Goal: Task Accomplishment & Management: Complete application form

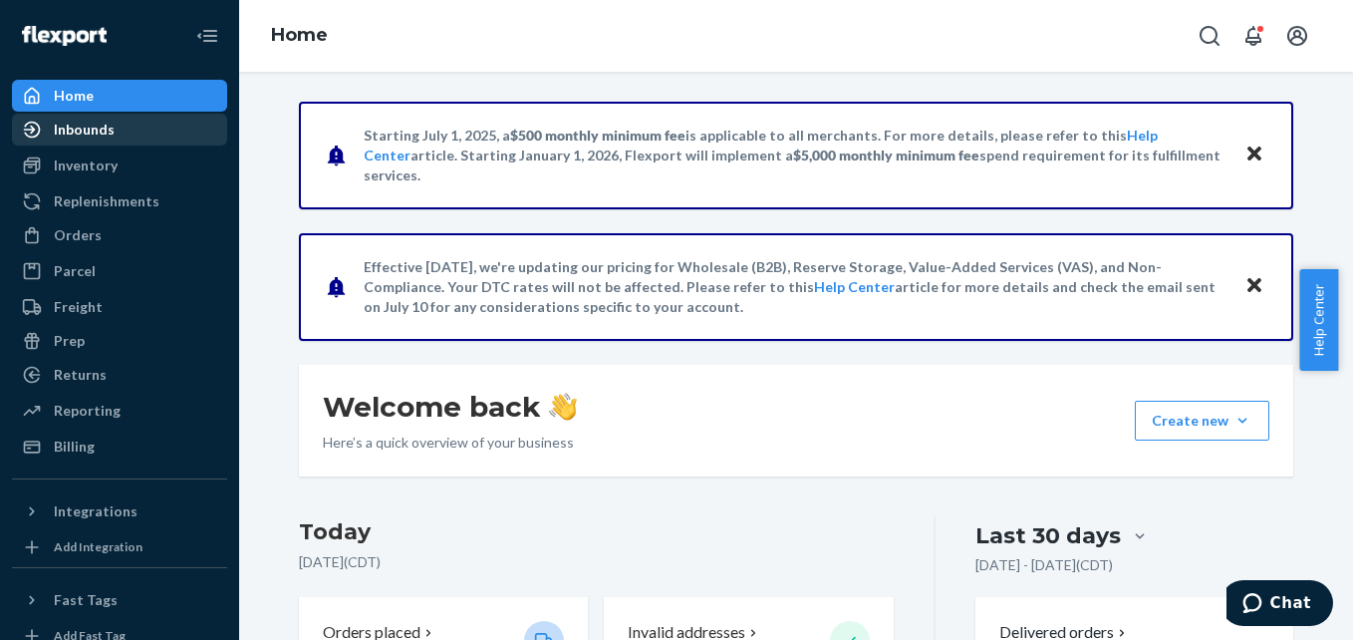
click at [109, 139] on div "Inbounds" at bounding box center [119, 130] width 211 height 28
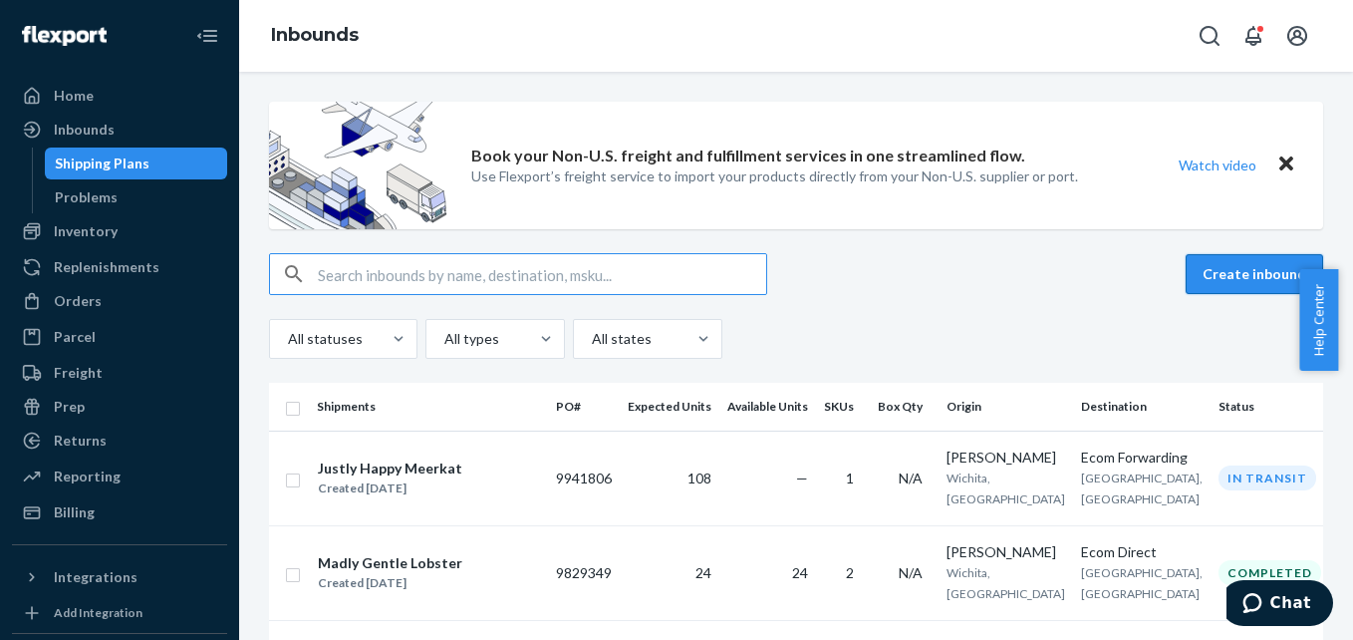
click at [1202, 276] on button "Create inbound" at bounding box center [1255, 274] width 138 height 40
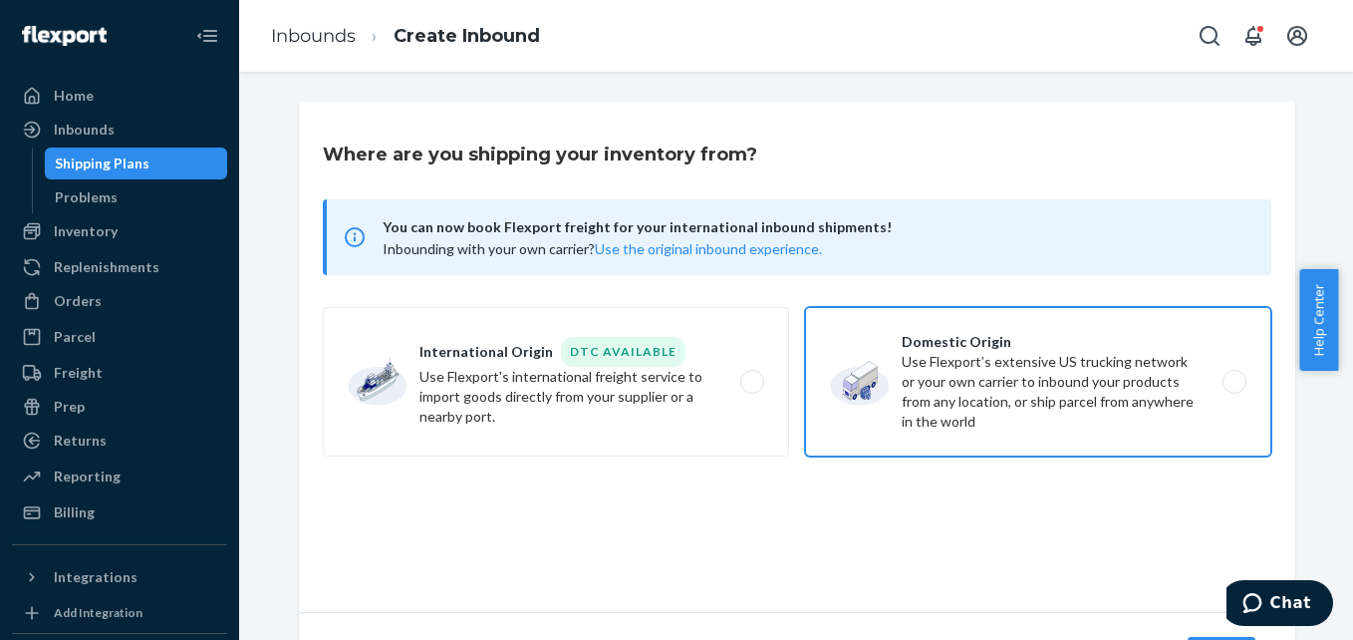
click at [868, 407] on label "Domestic Origin Use Flexport’s extensive US trucking network or your own carrie…" at bounding box center [1038, 381] width 466 height 149
click at [1234, 389] on input "Domestic Origin Use Flexport’s extensive US trucking network or your own carrie…" at bounding box center [1240, 382] width 13 height 13
radio input "true"
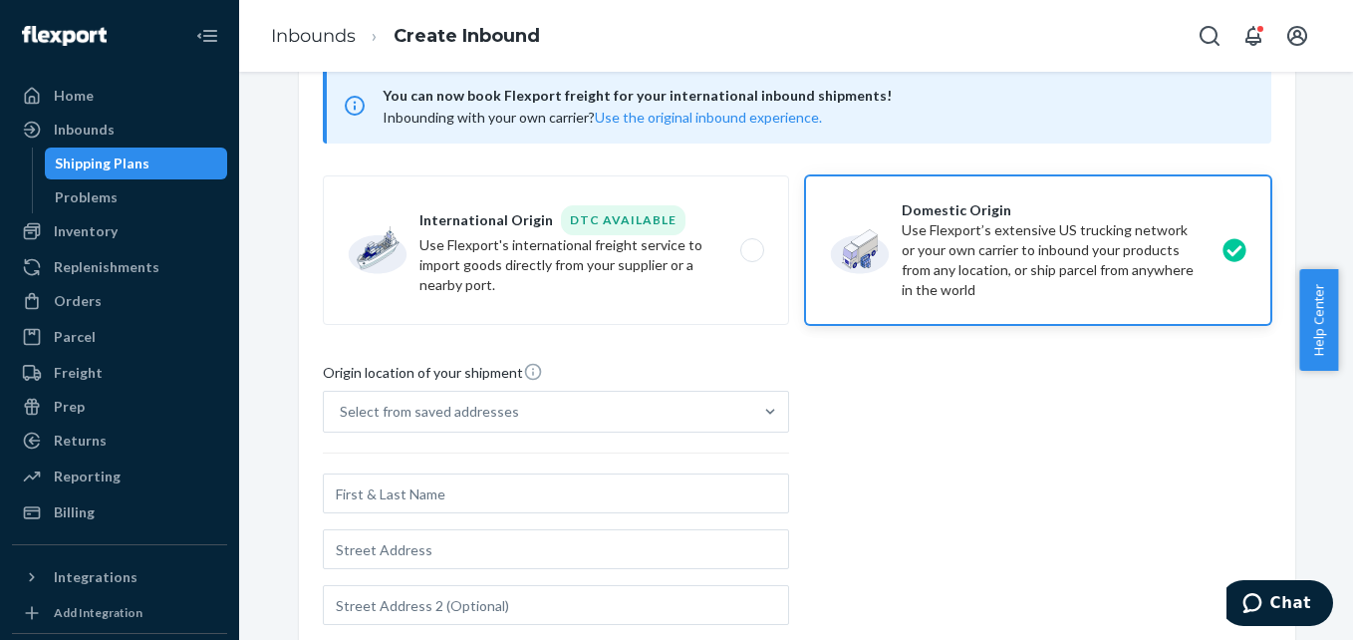
scroll to position [204, 0]
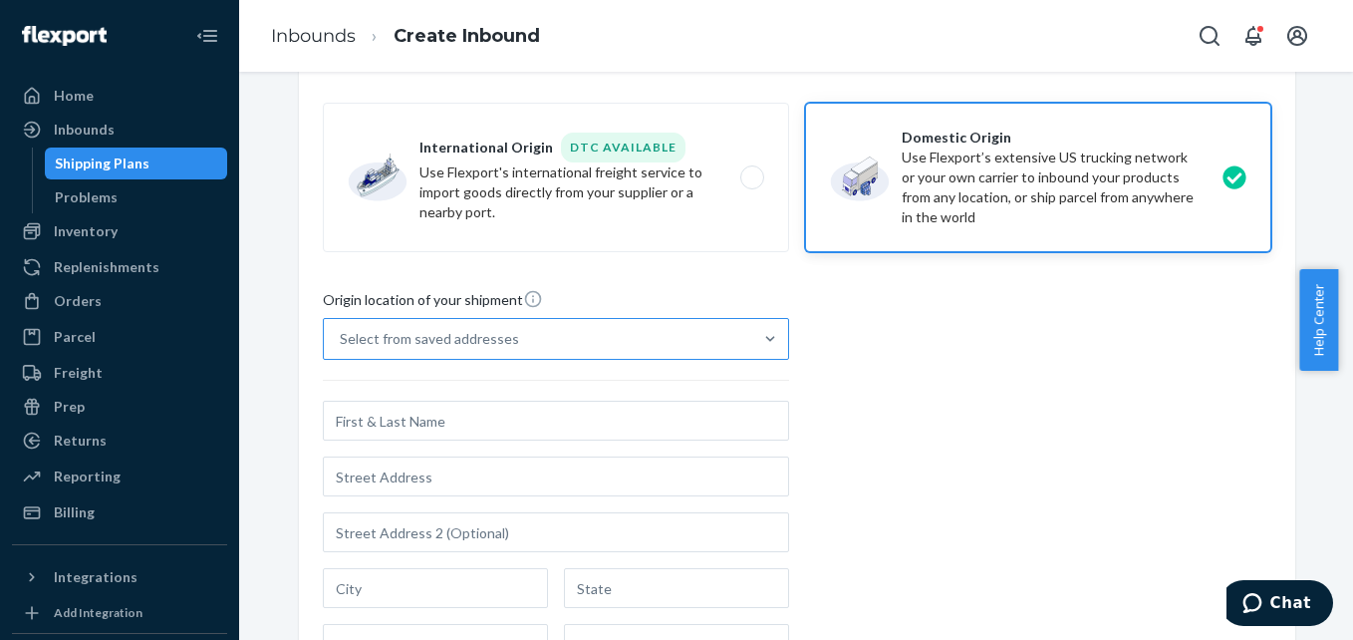
click at [502, 344] on div "Select from saved addresses" at bounding box center [429, 339] width 179 height 20
click at [342, 344] on input "Select from saved addresses" at bounding box center [341, 339] width 2 height 20
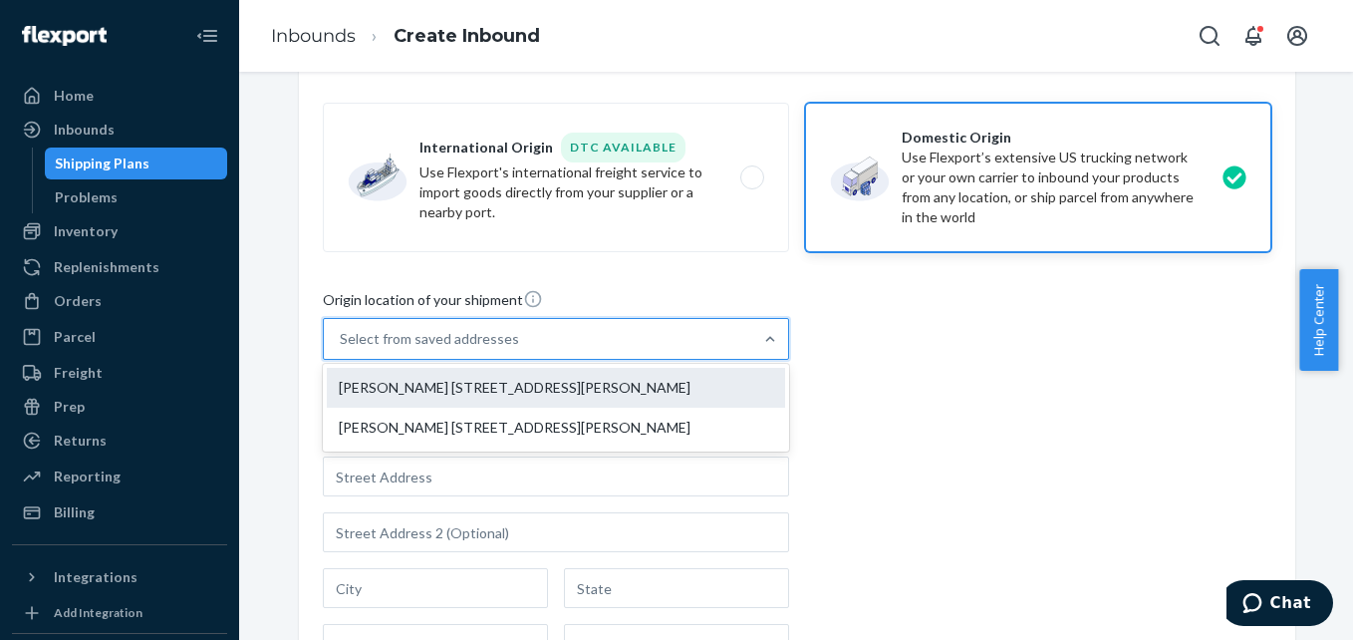
click at [439, 391] on div "[PERSON_NAME] [STREET_ADDRESS][PERSON_NAME]" at bounding box center [556, 388] width 458 height 40
click at [342, 349] on input "option [PERSON_NAME] [STREET_ADDRESS][PERSON_NAME] focused, 1 of 2. 2 results a…" at bounding box center [341, 339] width 2 height 20
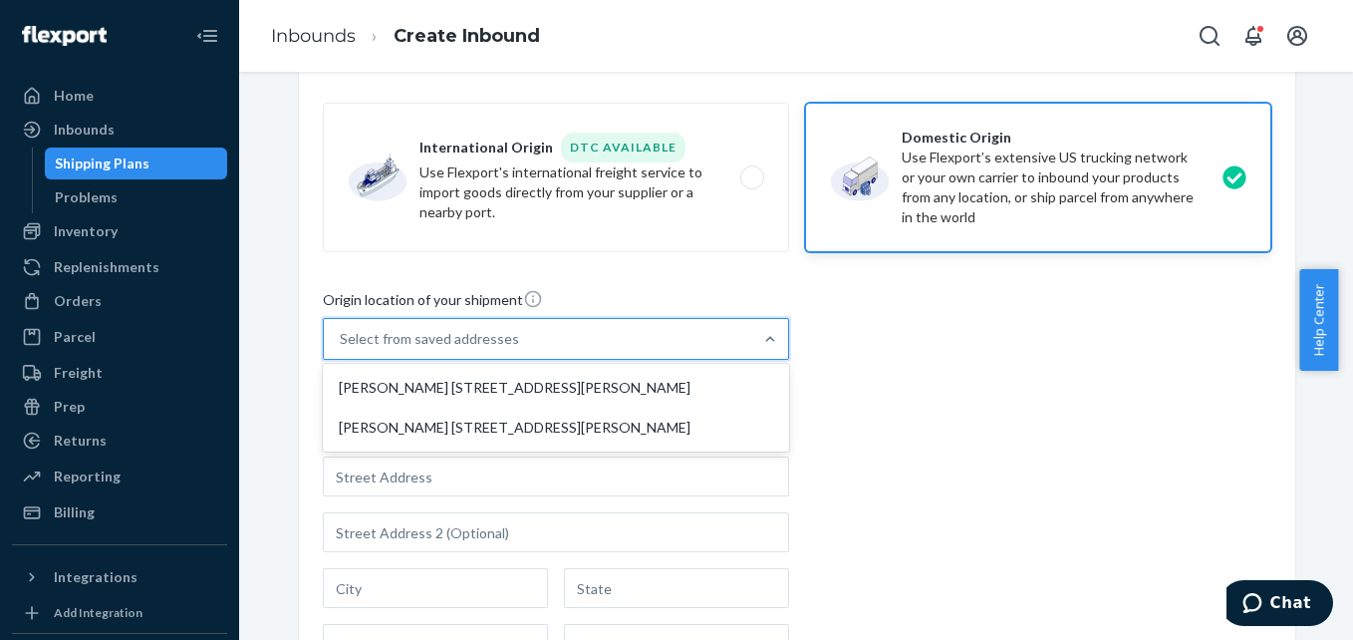
type input "[PERSON_NAME]"
type input "Ste 129"
type input "Wichita"
type input "KS"
type input "67206"
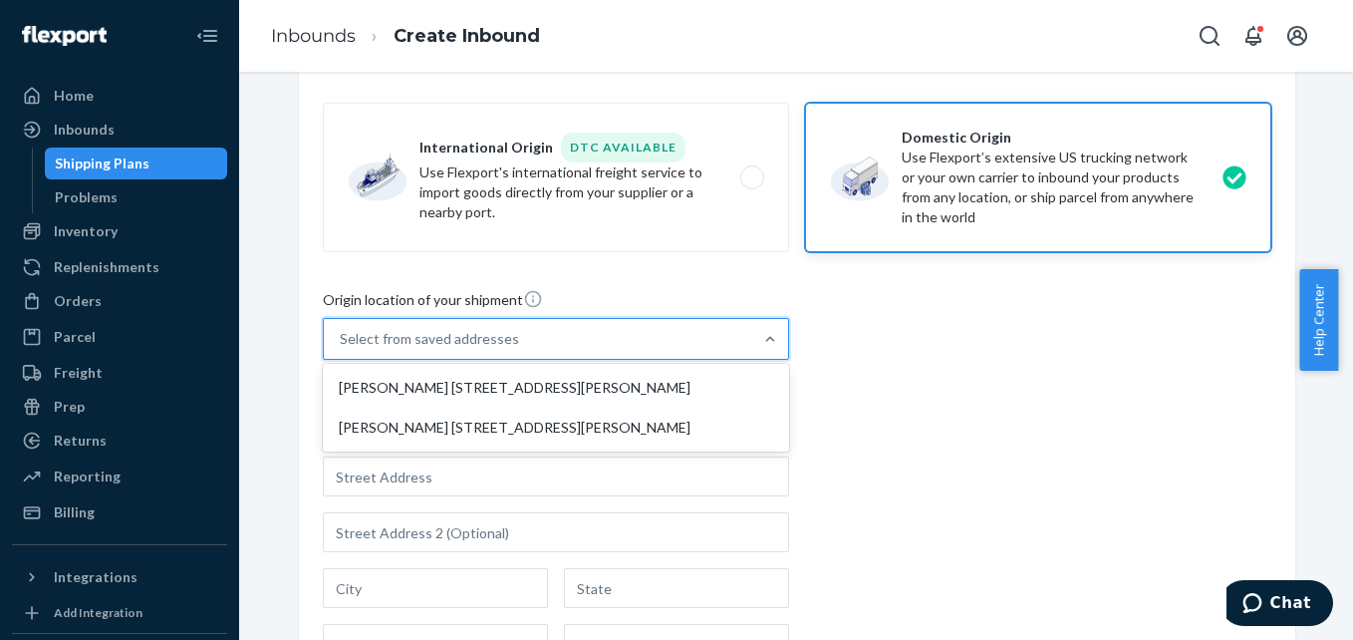
type input "[STREET_ADDRESS][PERSON_NAME]"
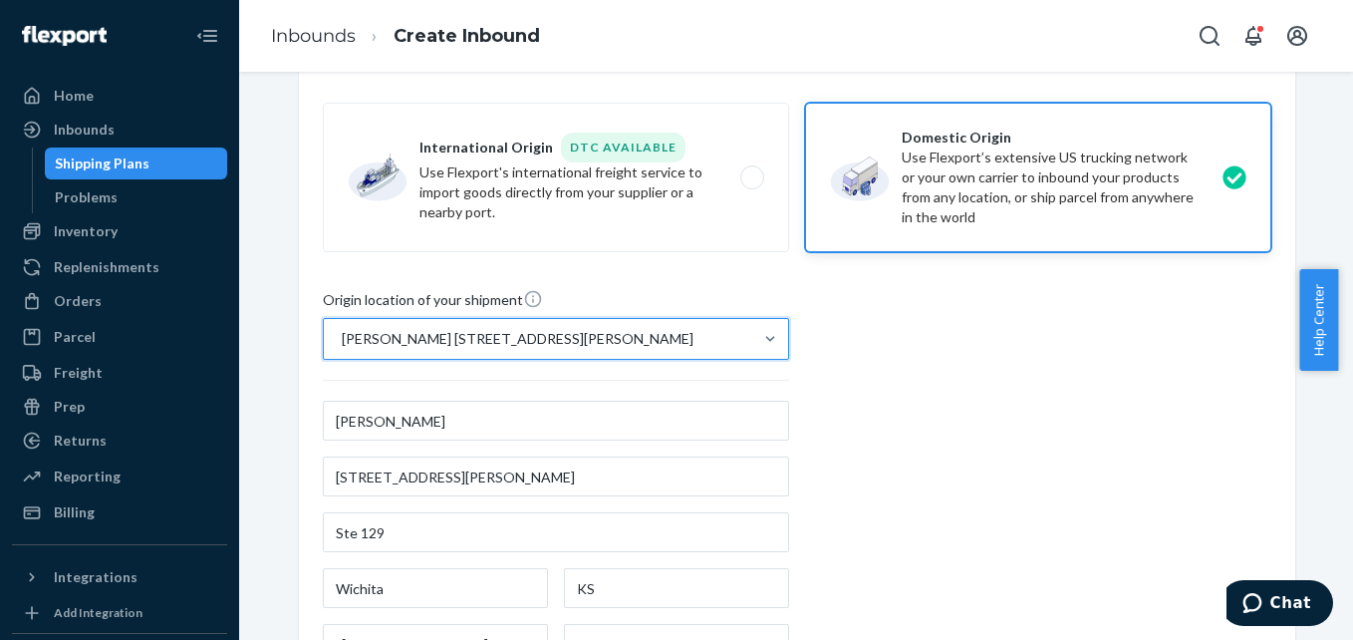
click at [910, 369] on div "Origin location of your shipment option [PERSON_NAME] [STREET_ADDRESS][PERSON_N…" at bounding box center [797, 560] width 949 height 543
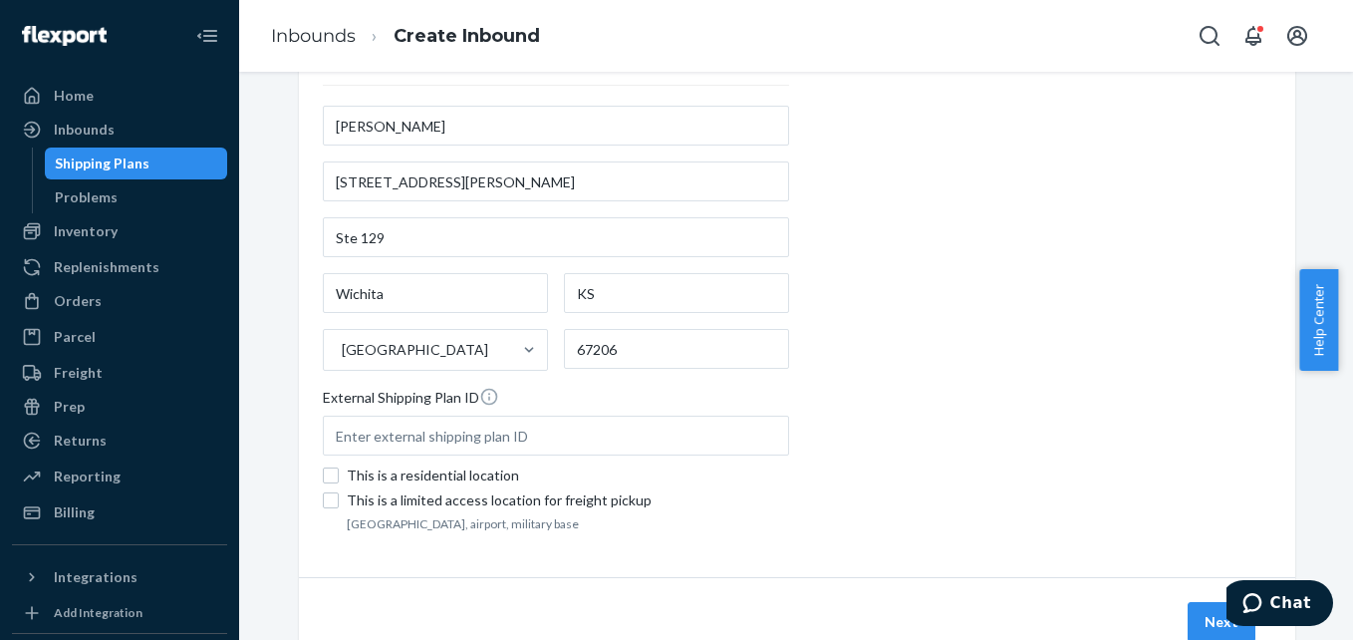
scroll to position [573, 0]
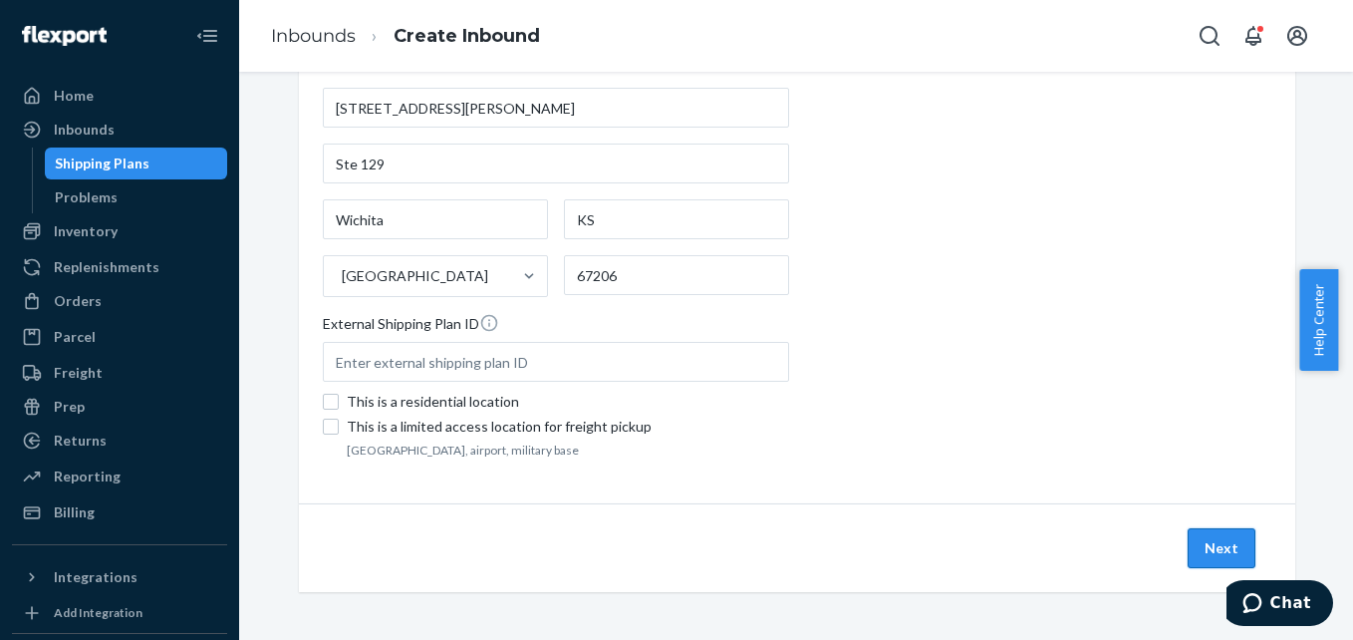
click at [1216, 546] on button "Next" at bounding box center [1222, 548] width 68 height 40
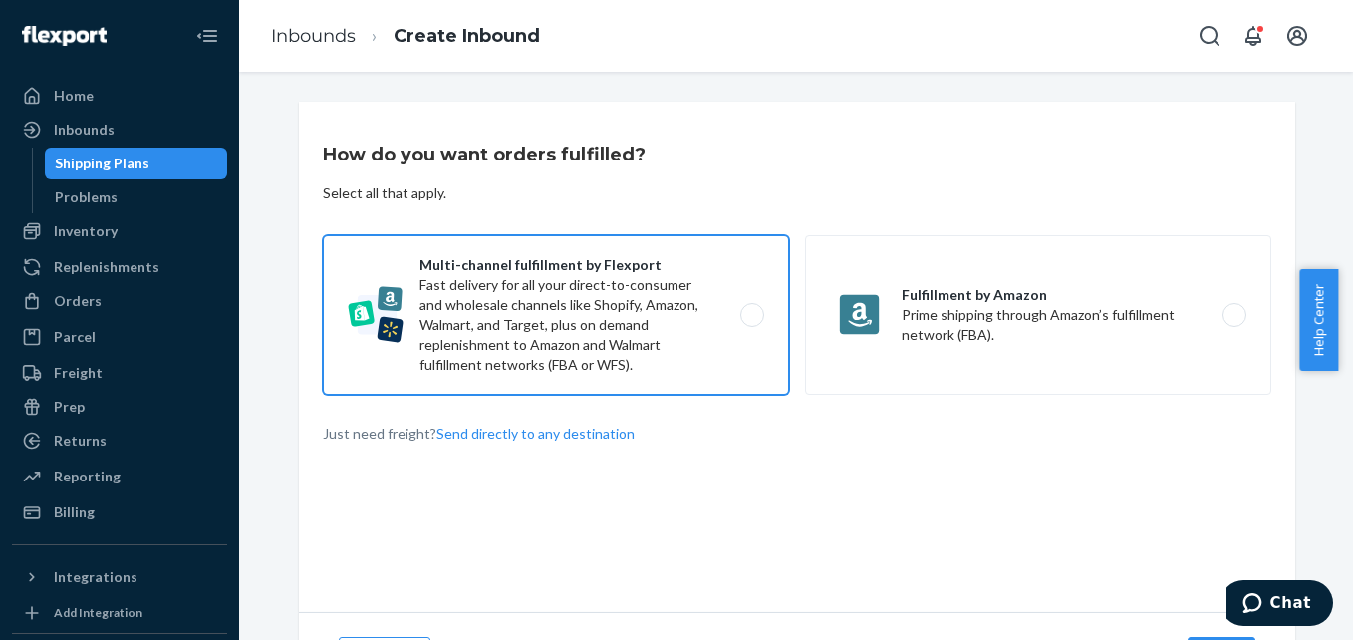
click at [584, 298] on label "Multi-channel fulfillment by Flexport Fast delivery for all your direct-to-cons…" at bounding box center [556, 314] width 466 height 159
click at [751, 309] on input "Multi-channel fulfillment by Flexport Fast delivery for all your direct-to-cons…" at bounding box center [757, 315] width 13 height 13
radio input "true"
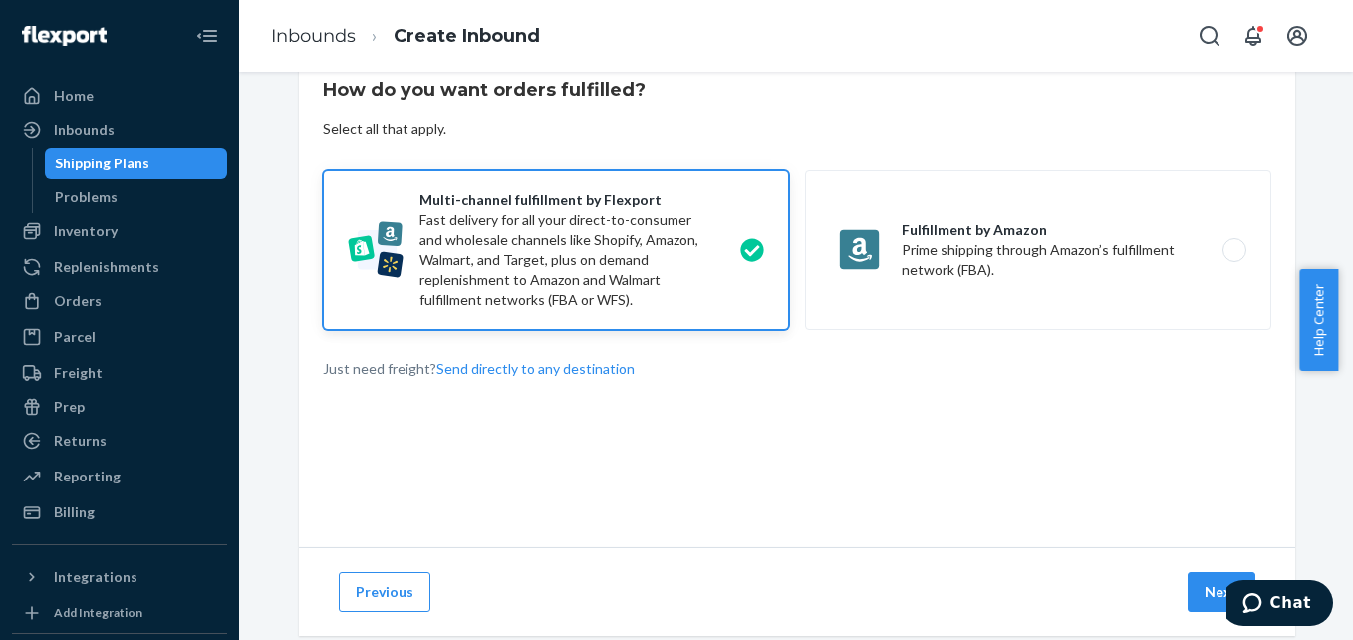
scroll to position [109, 0]
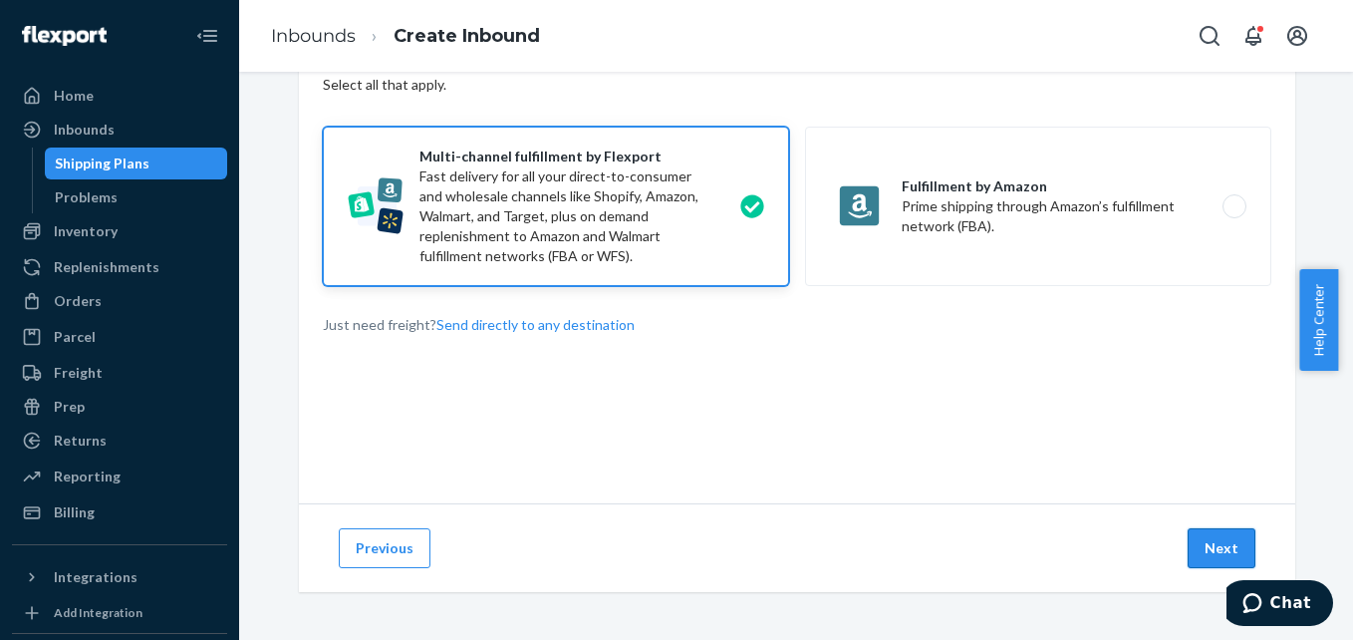
click at [1217, 539] on button "Next" at bounding box center [1222, 548] width 68 height 40
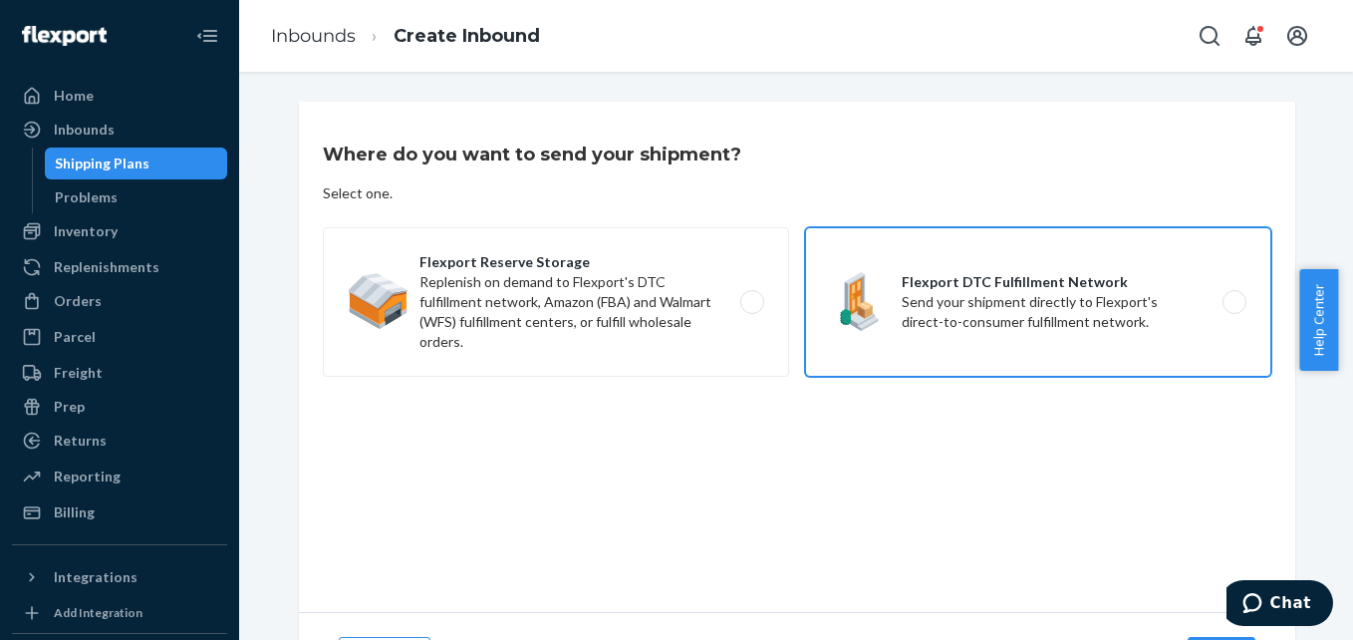
click at [903, 358] on label "Flexport DTC Fulfillment Network Send your shipment directly to Flexport's dire…" at bounding box center [1038, 301] width 466 height 149
click at [1234, 309] on input "Flexport DTC Fulfillment Network Send your shipment directly to Flexport's dire…" at bounding box center [1240, 302] width 13 height 13
radio input "true"
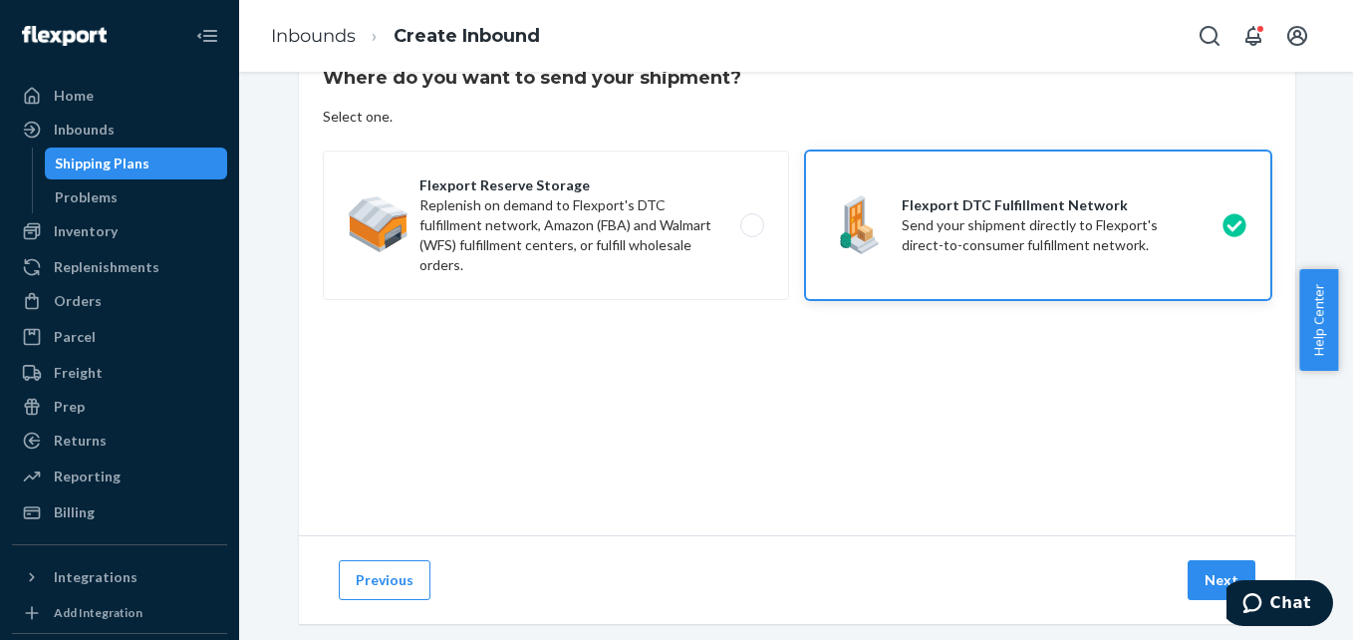
scroll to position [100, 0]
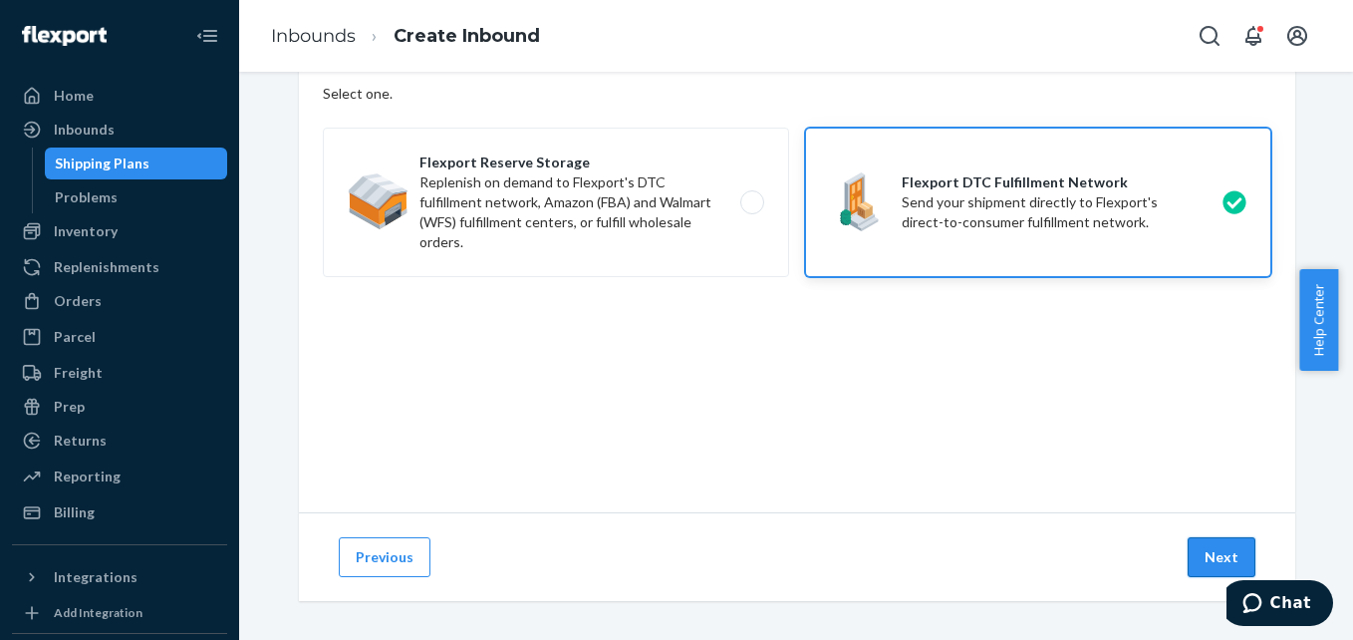
click at [1203, 555] on button "Next" at bounding box center [1222, 557] width 68 height 40
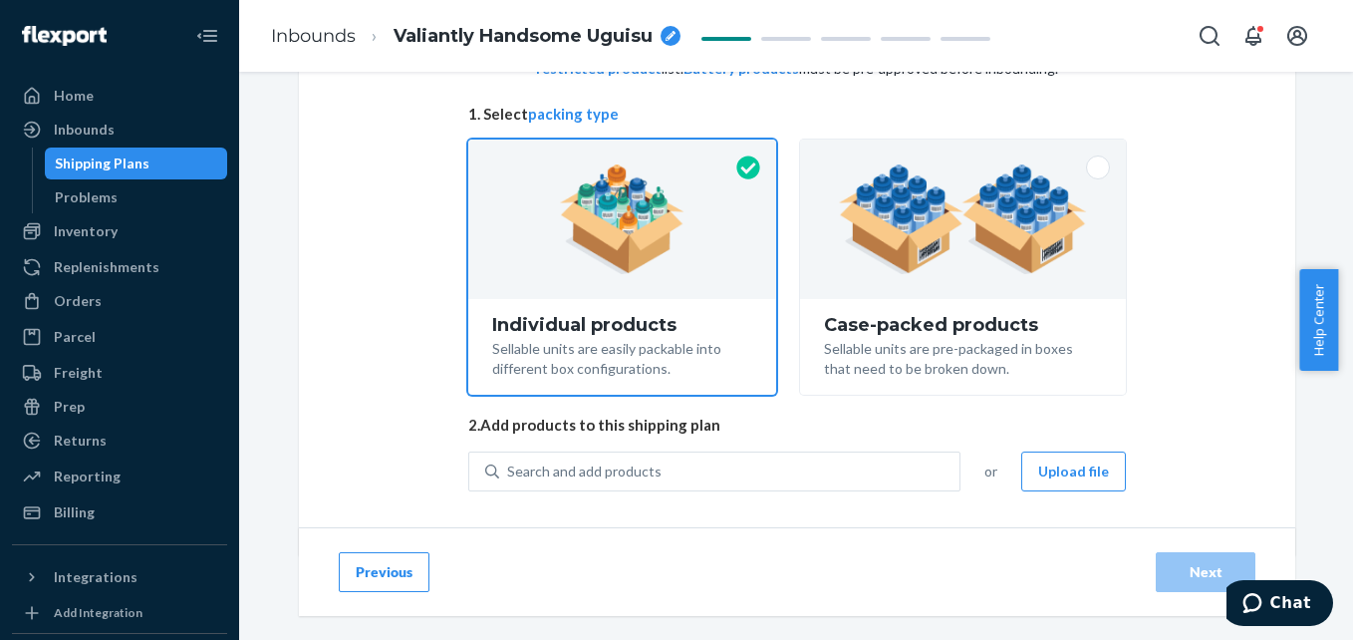
scroll to position [165, 0]
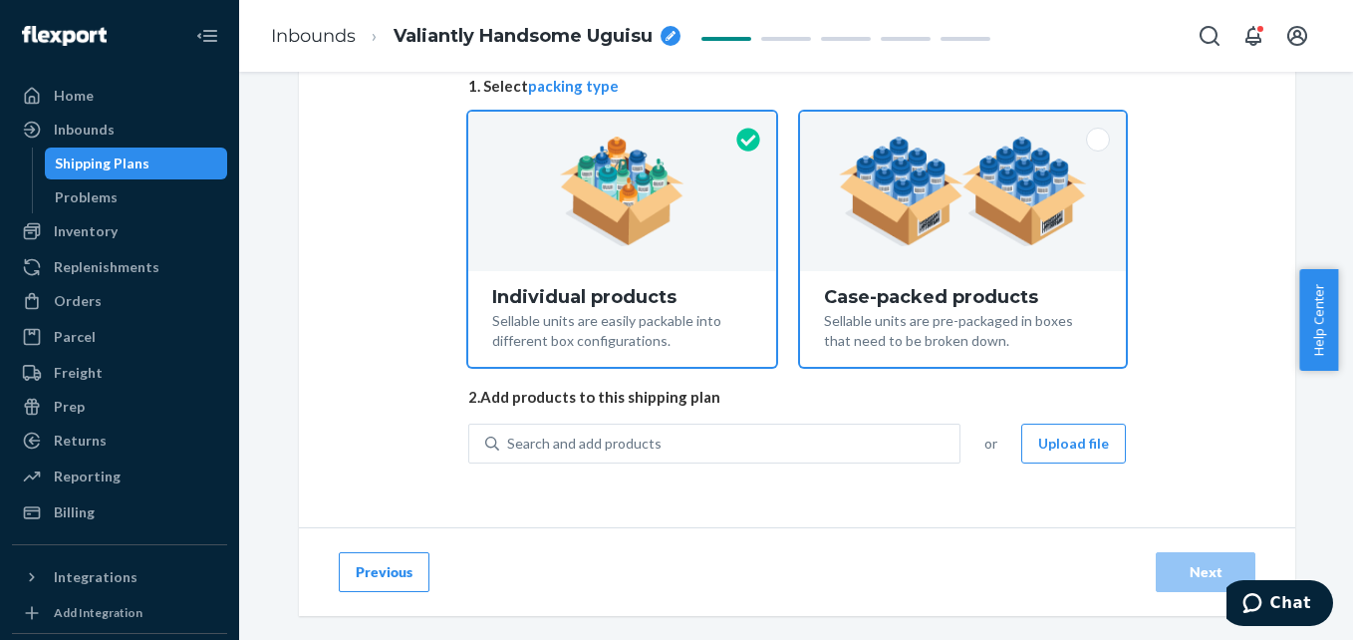
click at [885, 299] on div "Case-packed products" at bounding box center [963, 297] width 278 height 20
click at [957, 125] on input "Case-packed products Sellable units are pre-packaged in boxes that need to be b…" at bounding box center [963, 118] width 13 height 13
radio input "true"
radio input "false"
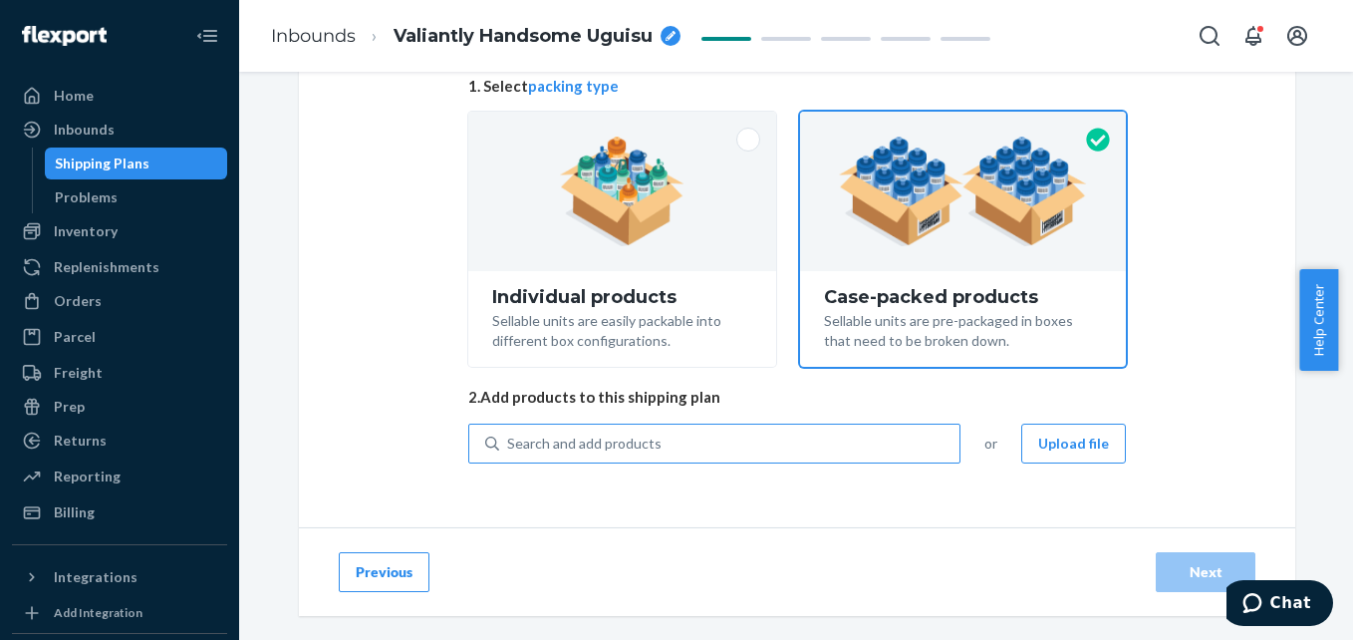
click at [744, 434] on div "Search and add products" at bounding box center [729, 443] width 460 height 36
click at [509, 434] on input "Search and add products" at bounding box center [508, 443] width 2 height 20
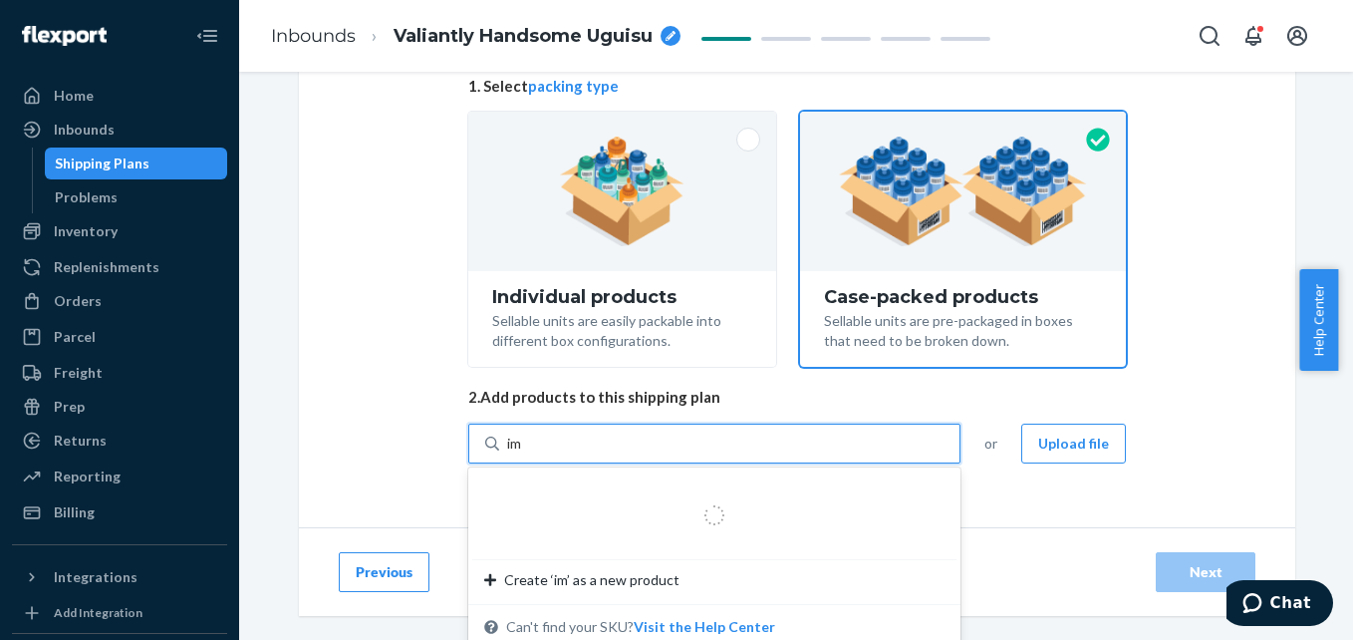
type input "imp"
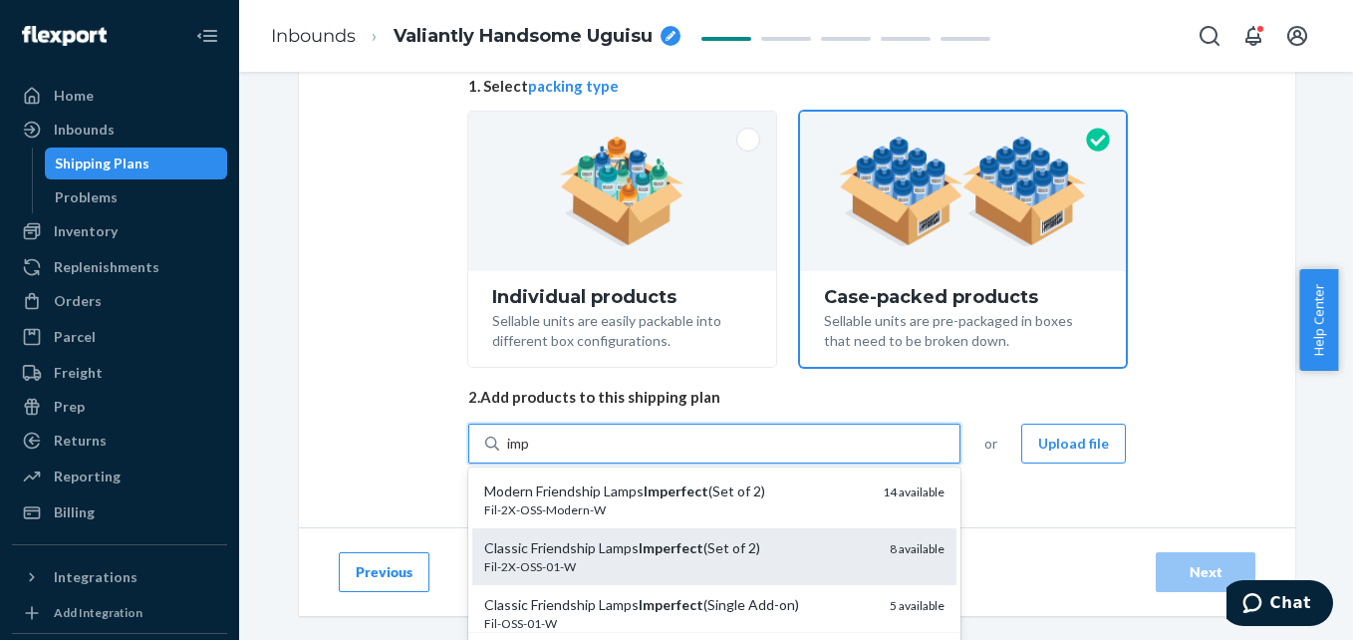
click at [692, 551] on div "Classic Friendship Lamps Imperfect (Set of 2)" at bounding box center [679, 548] width 390 height 20
click at [532, 453] on input "imp" at bounding box center [519, 443] width 25 height 20
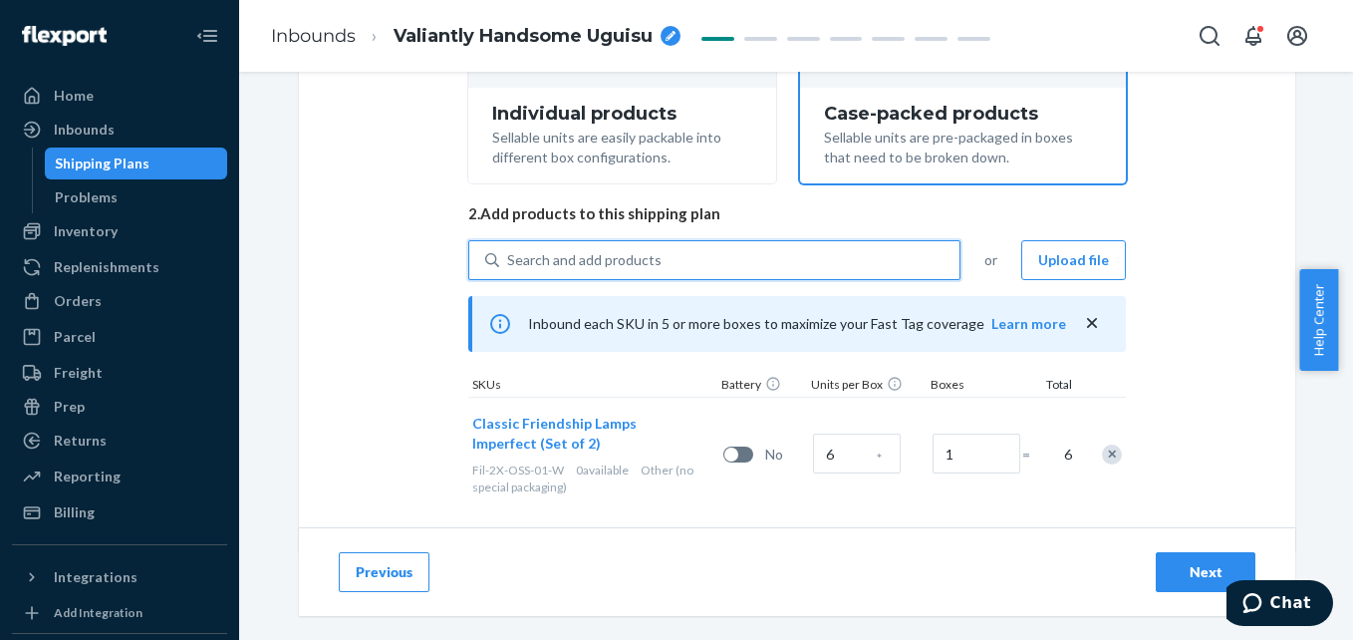
scroll to position [365, 0]
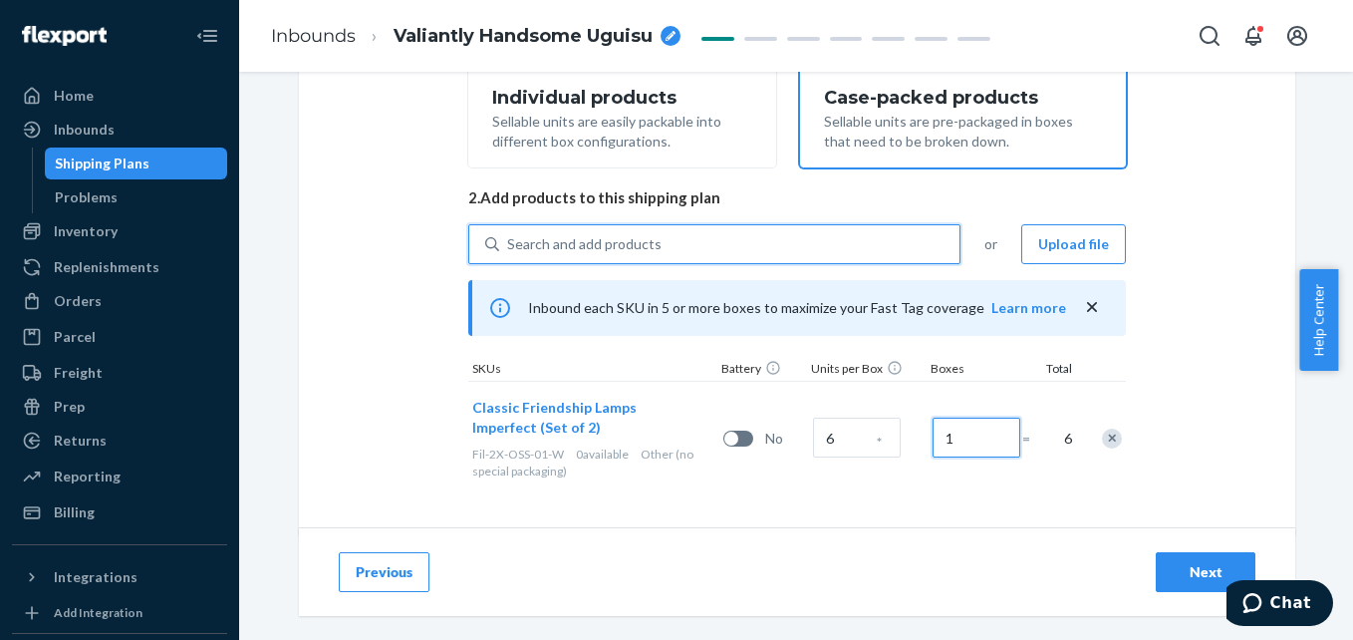
click at [963, 438] on input "1" at bounding box center [977, 437] width 88 height 40
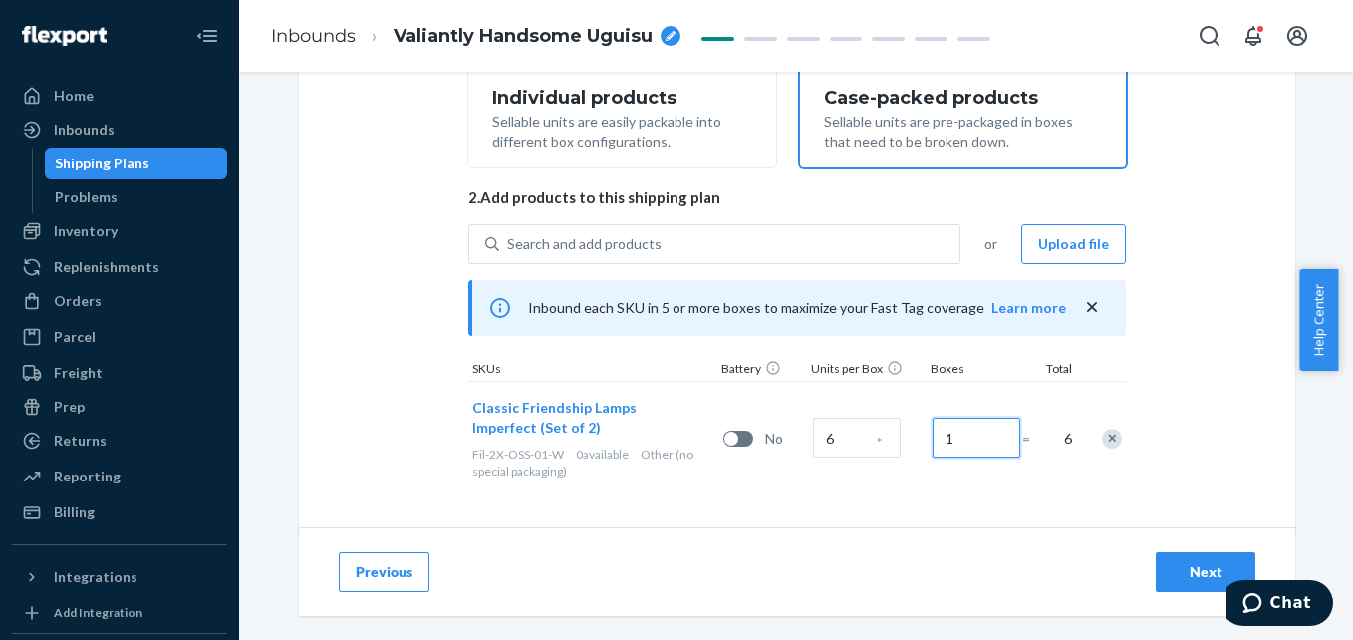
click at [963, 438] on input "1" at bounding box center [977, 437] width 88 height 40
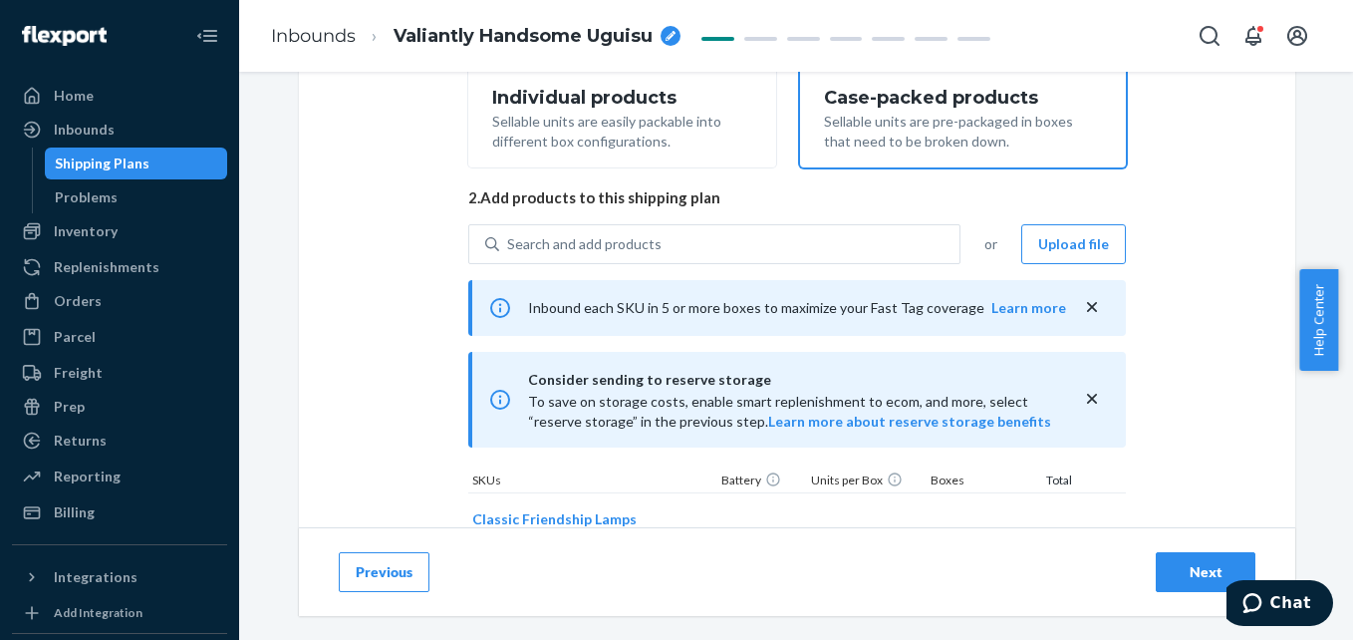
type input "12"
click at [1186, 378] on div "Select and Add Products Ensure your products meet our dimension requirements an…" at bounding box center [797, 210] width 996 height 946
click at [1090, 398] on icon "close" at bounding box center [1092, 399] width 20 height 20
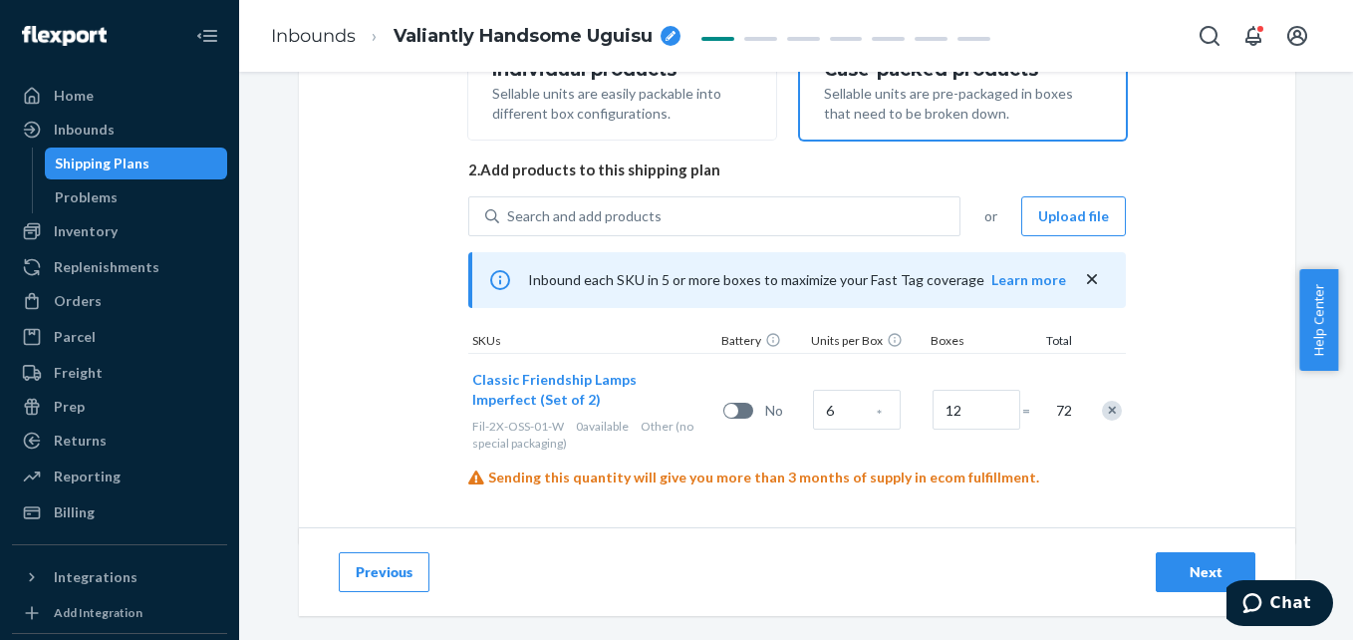
scroll to position [409, 0]
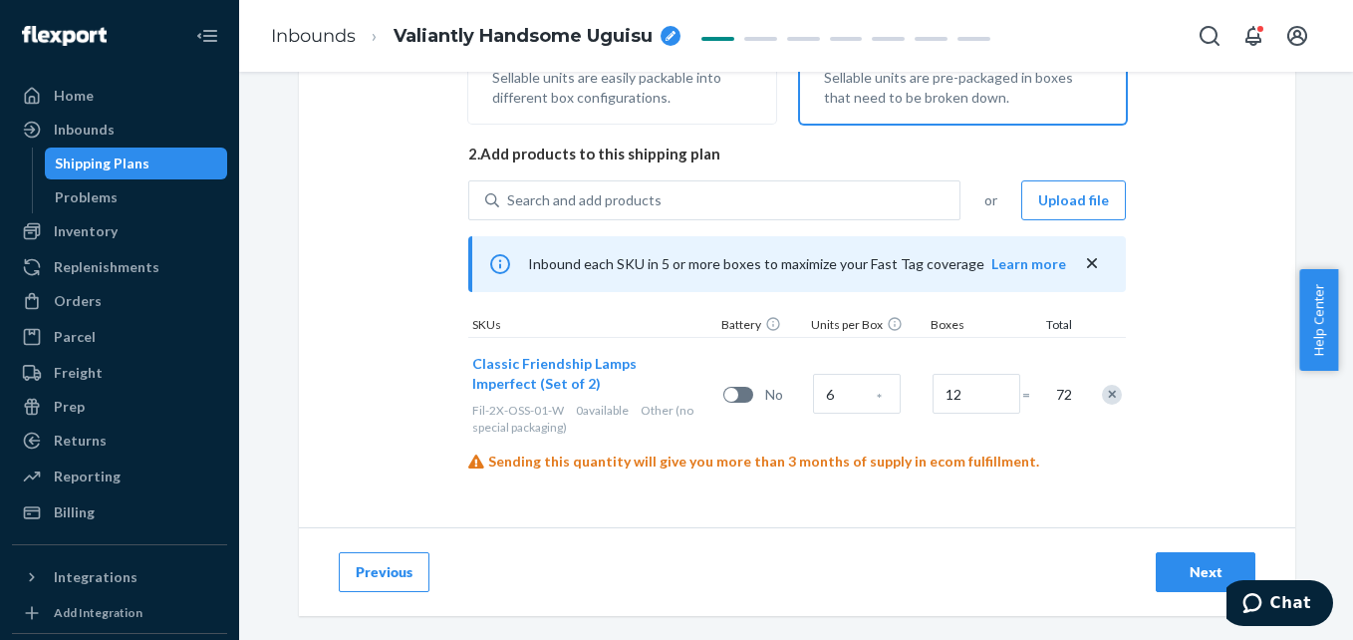
click at [1192, 575] on div "Next" at bounding box center [1206, 572] width 66 height 20
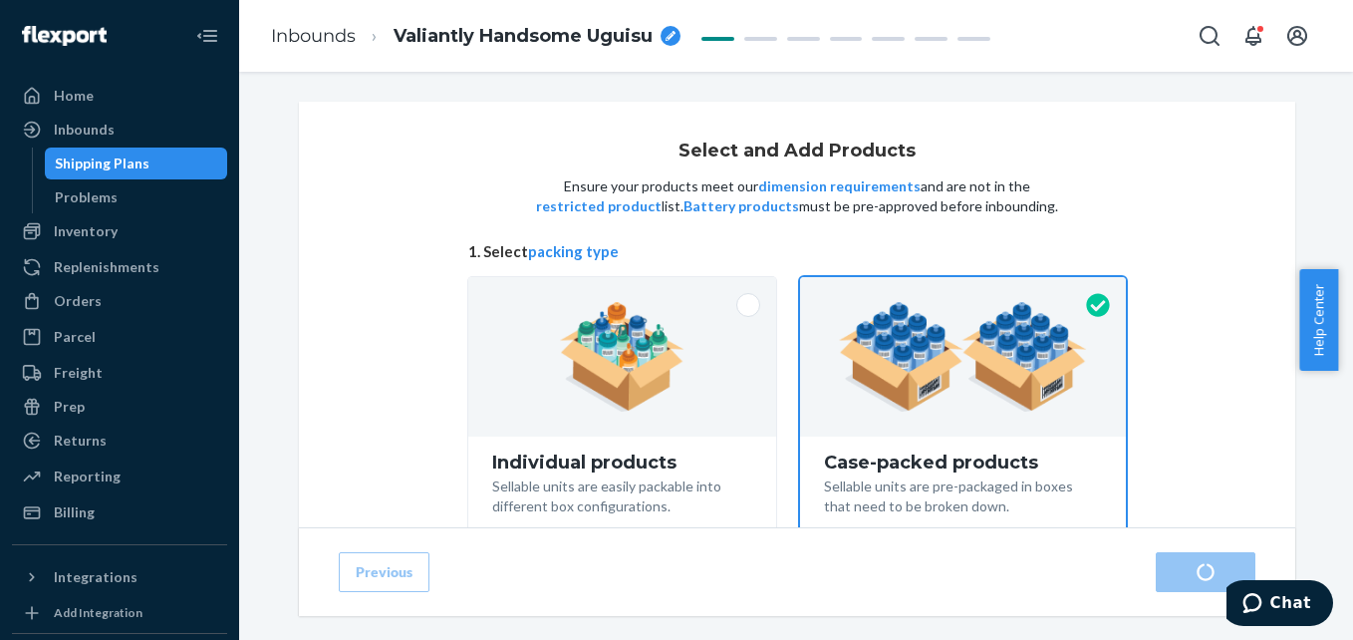
radio input "true"
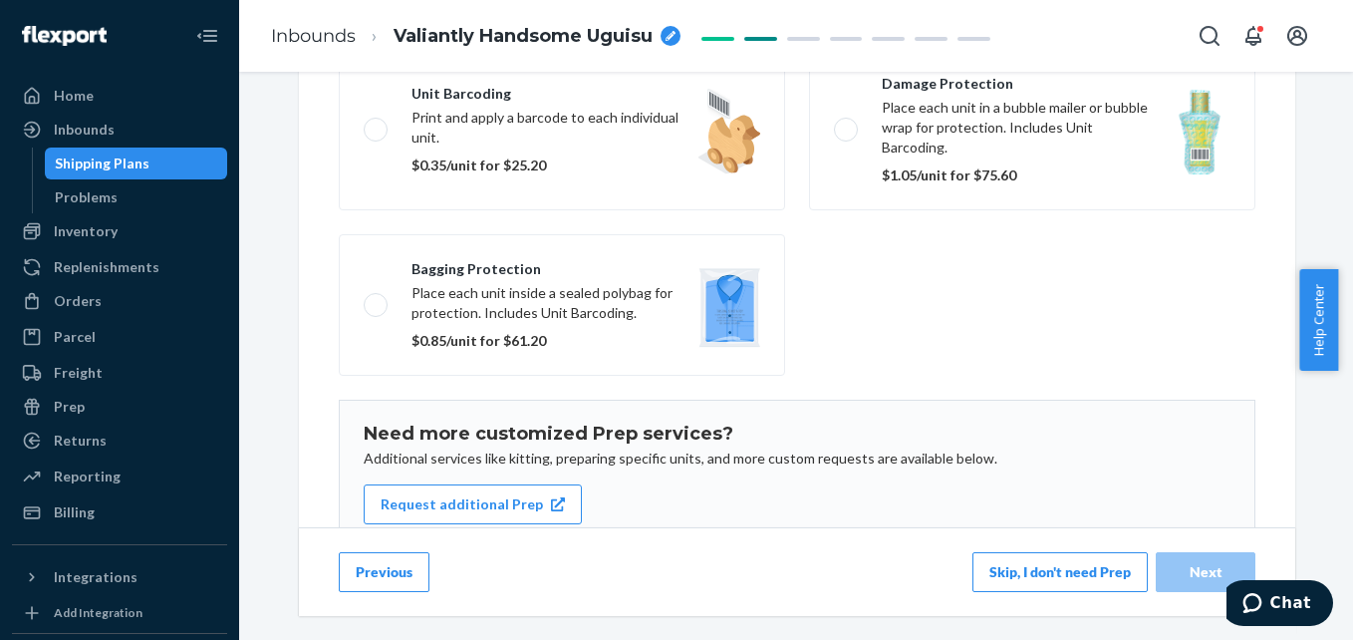
scroll to position [399, 0]
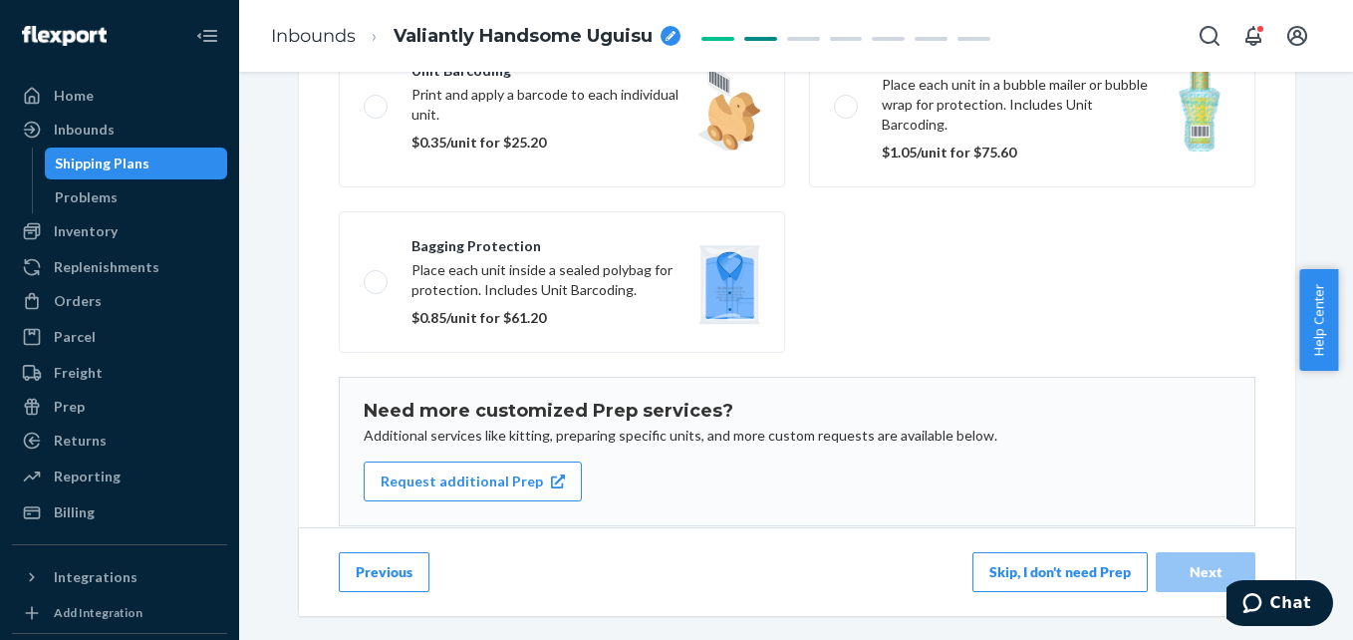
click at [1051, 578] on button "Skip, I don't need Prep" at bounding box center [1059, 572] width 175 height 40
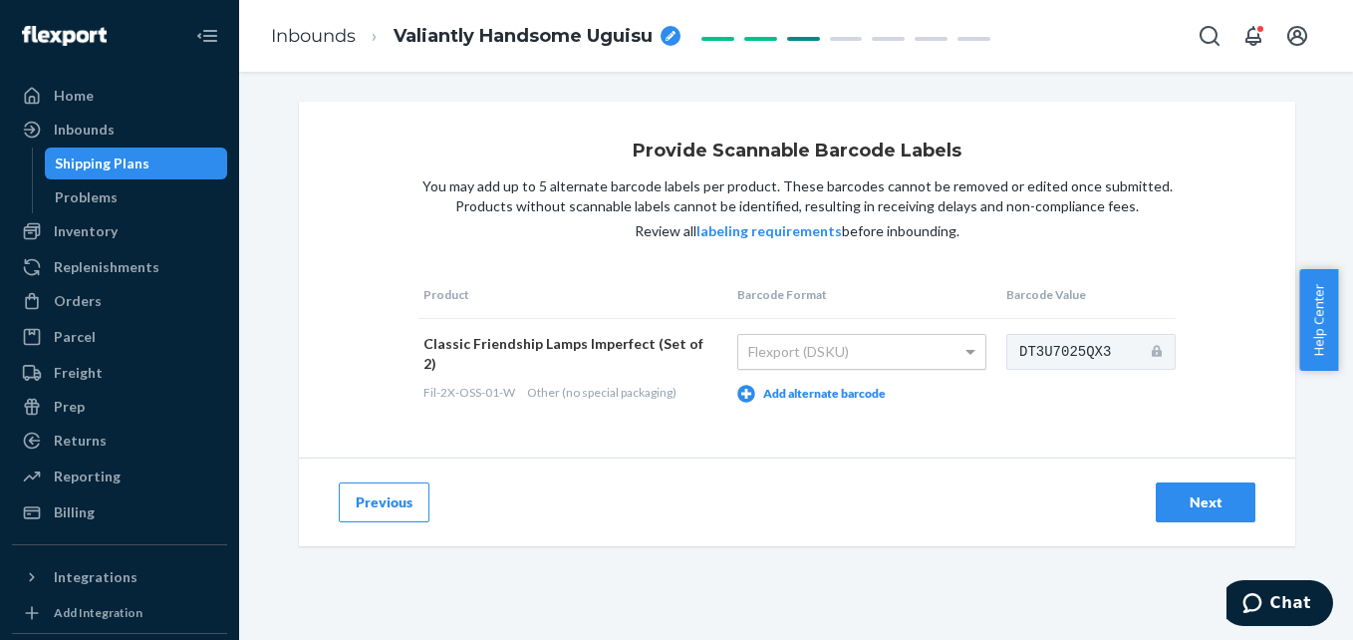
click at [774, 354] on div "Flexport (DSKU)" at bounding box center [861, 352] width 247 height 34
click at [967, 421] on div "Provide Scannable Barcode Labels You may add up to 5 alternate barcode labels p…" at bounding box center [797, 280] width 996 height 356
click at [1218, 503] on div "Next" at bounding box center [1206, 502] width 66 height 20
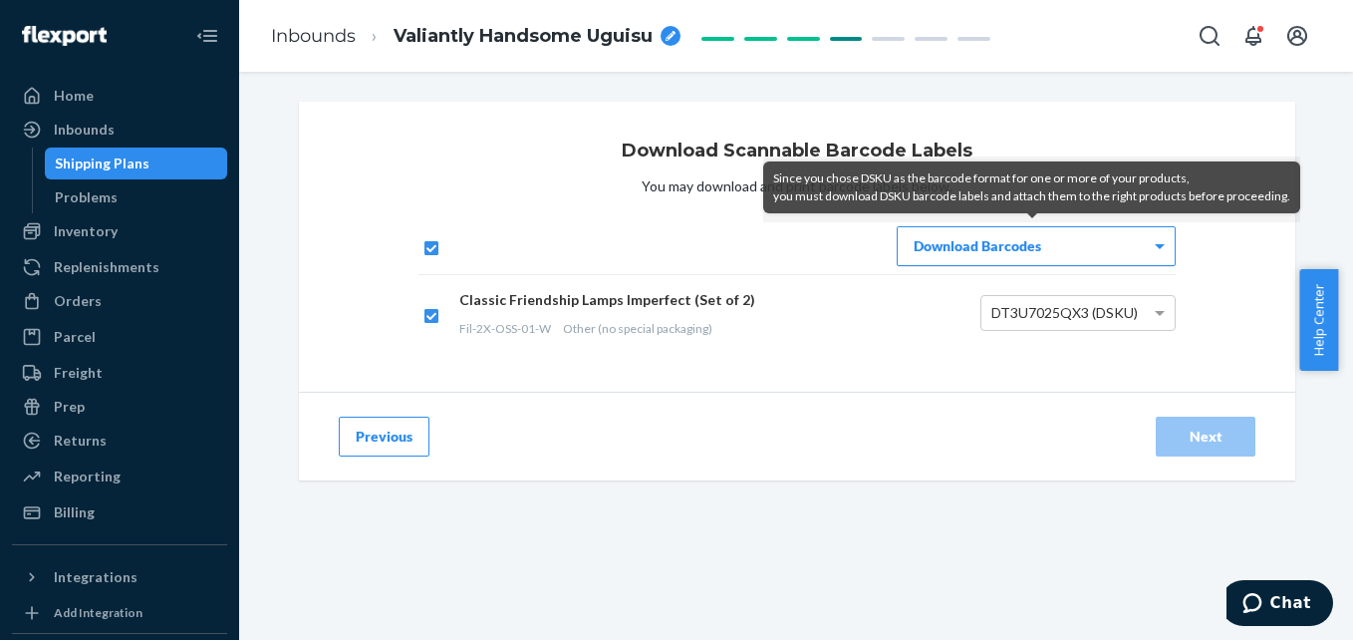
click at [1138, 253] on div "Download Barcodes" at bounding box center [1036, 246] width 277 height 38
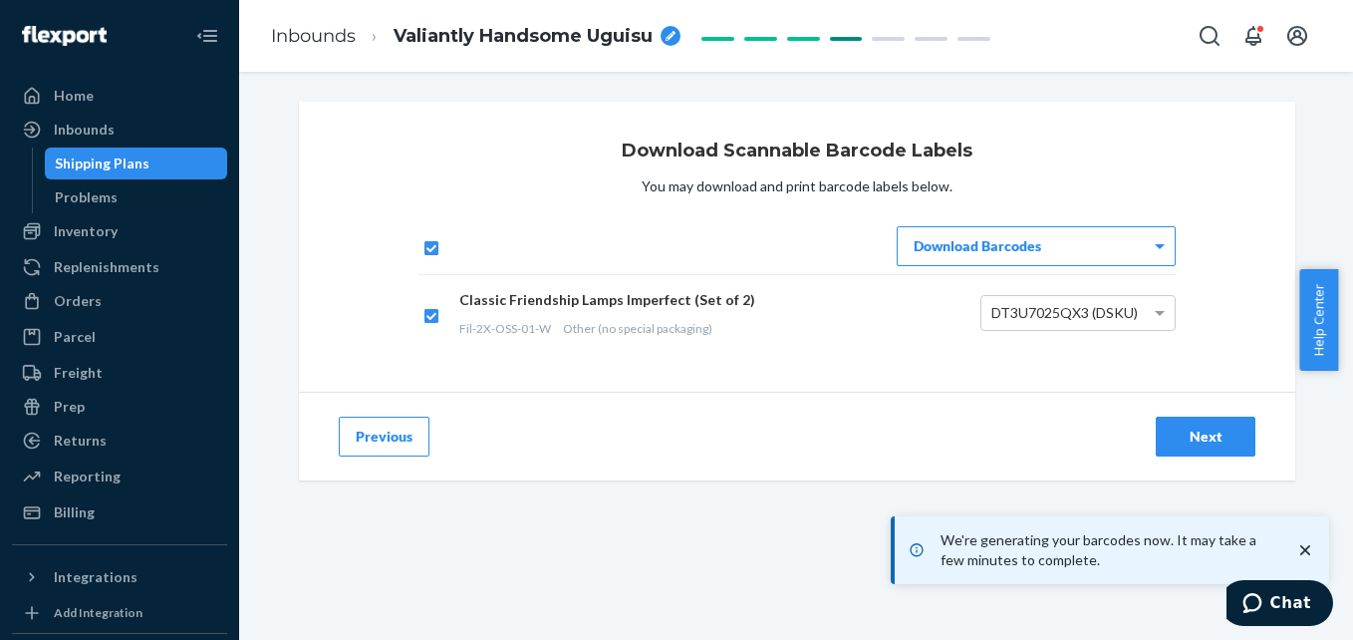
click at [1173, 444] on div "Next" at bounding box center [1206, 436] width 66 height 20
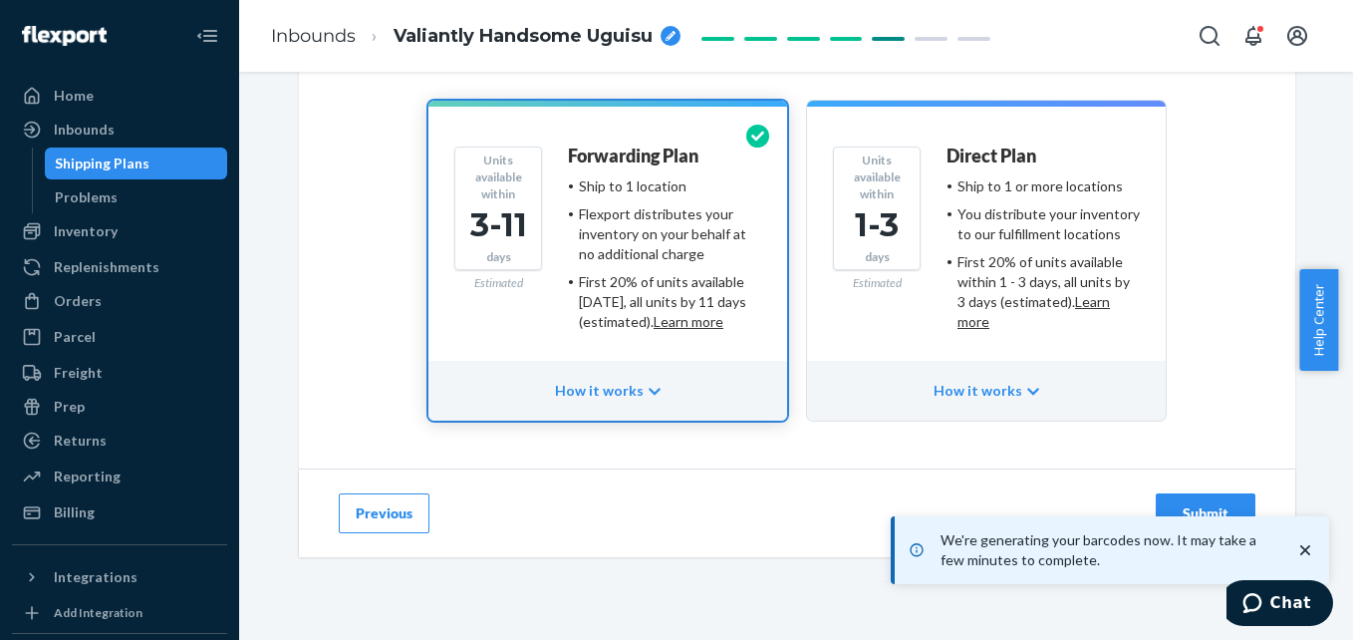
scroll to position [211, 0]
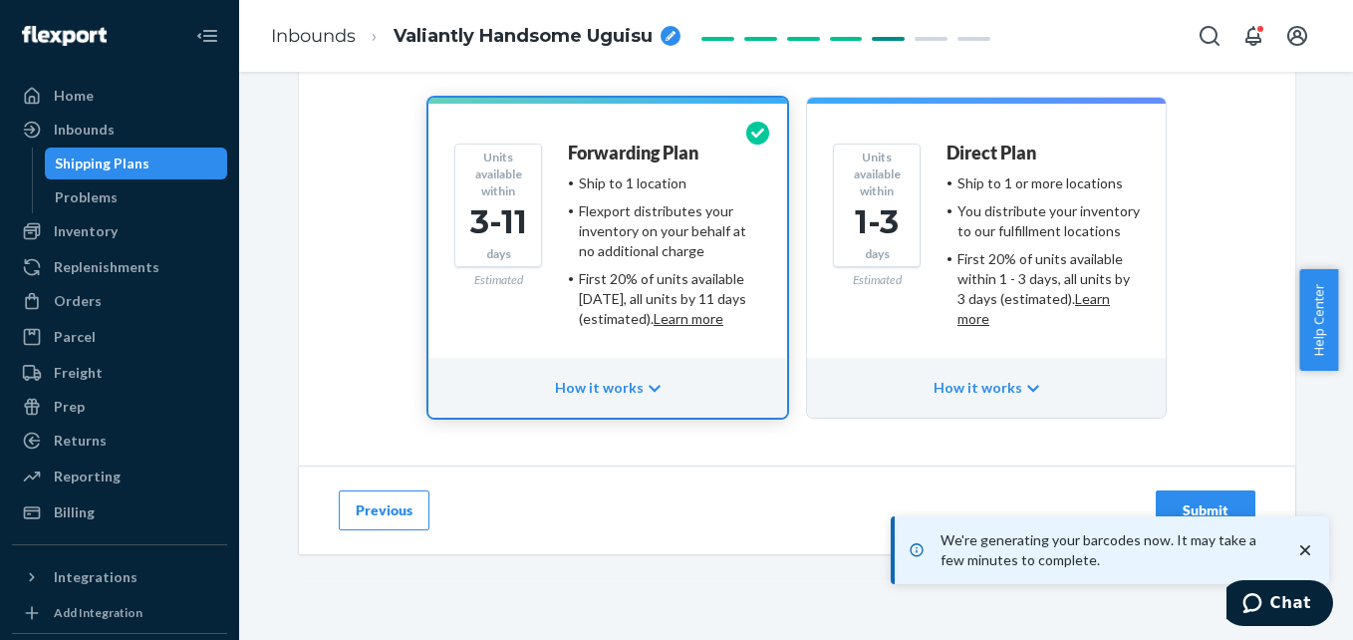
click at [1305, 546] on icon "close toast" at bounding box center [1305, 550] width 20 height 20
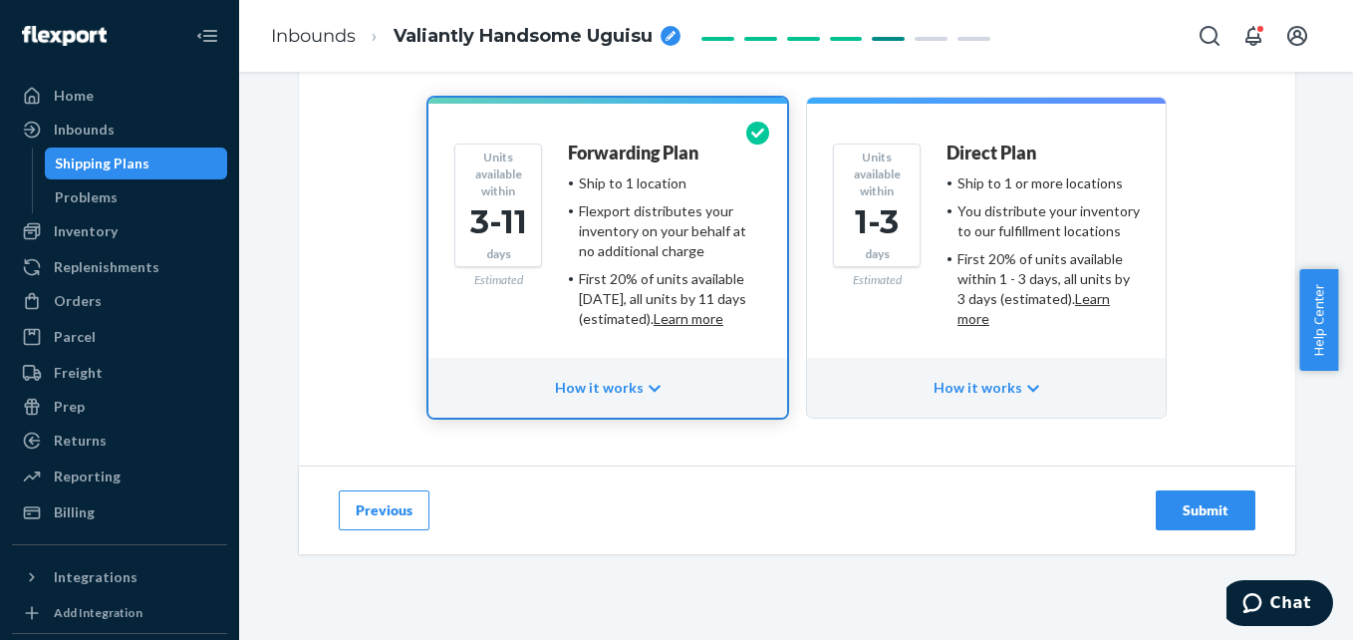
click at [1225, 504] on div "Submit" at bounding box center [1206, 510] width 66 height 20
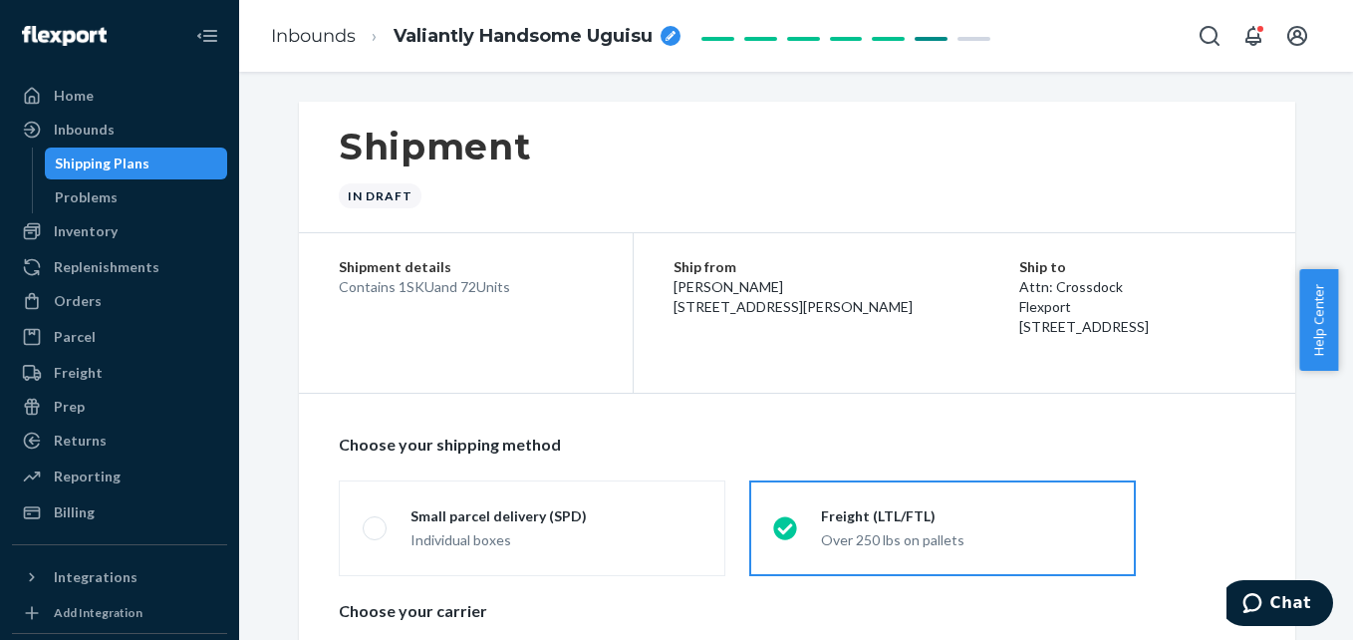
radio input "true"
radio input "false"
radio input "true"
radio input "false"
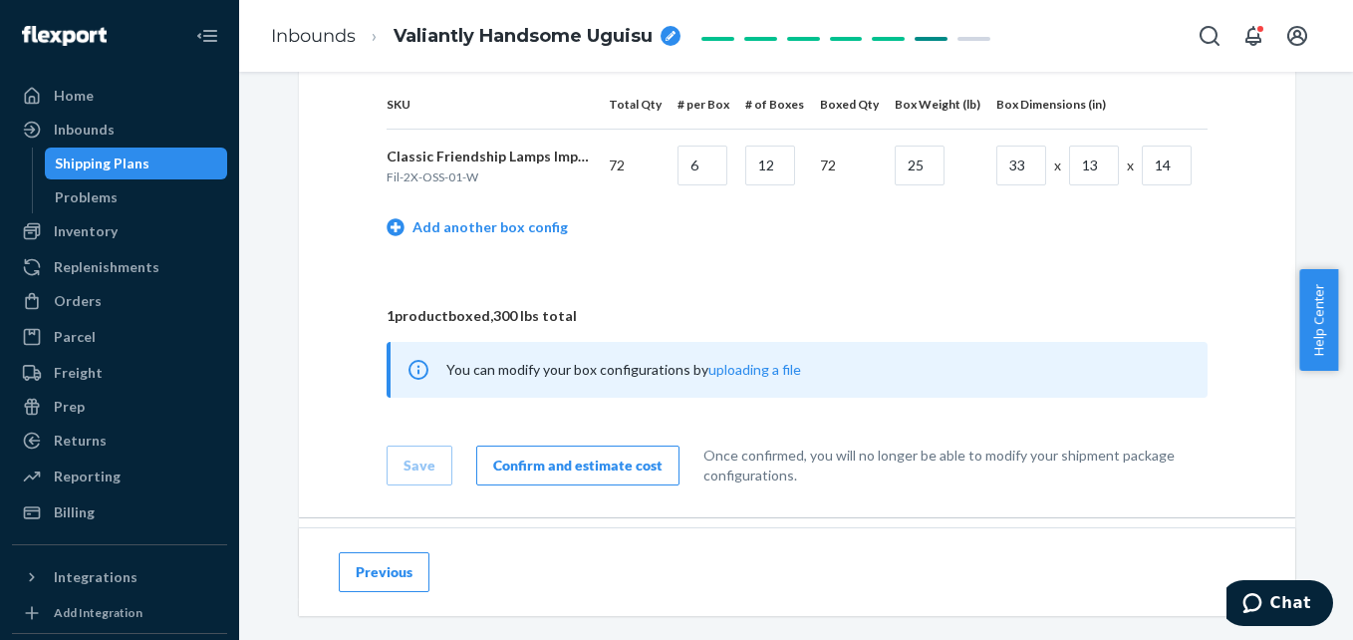
scroll to position [996, 0]
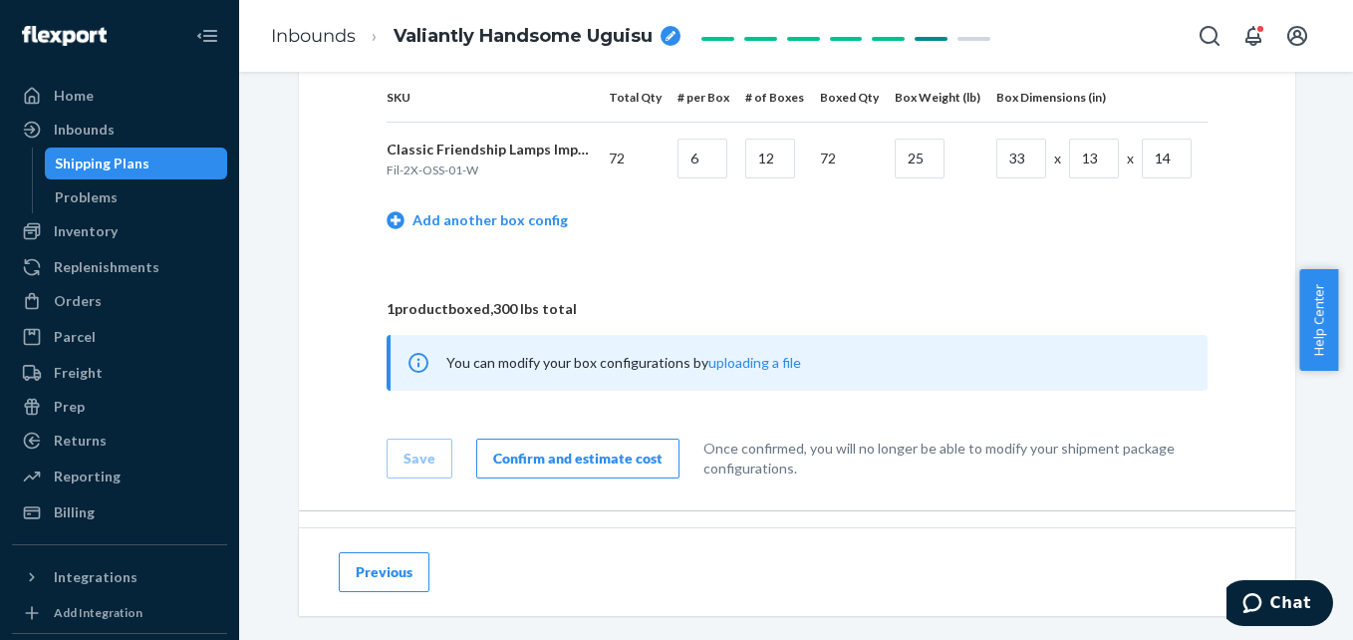
click at [591, 460] on div "Confirm and estimate cost" at bounding box center [577, 458] width 169 height 20
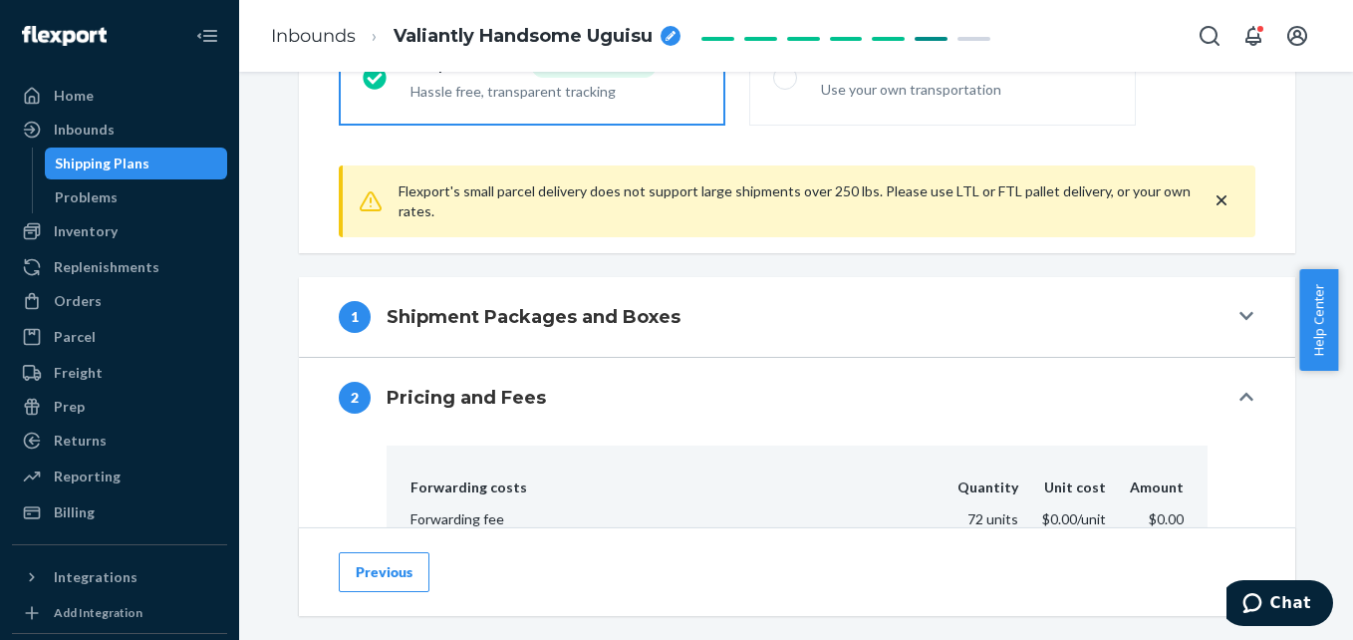
scroll to position [614, 0]
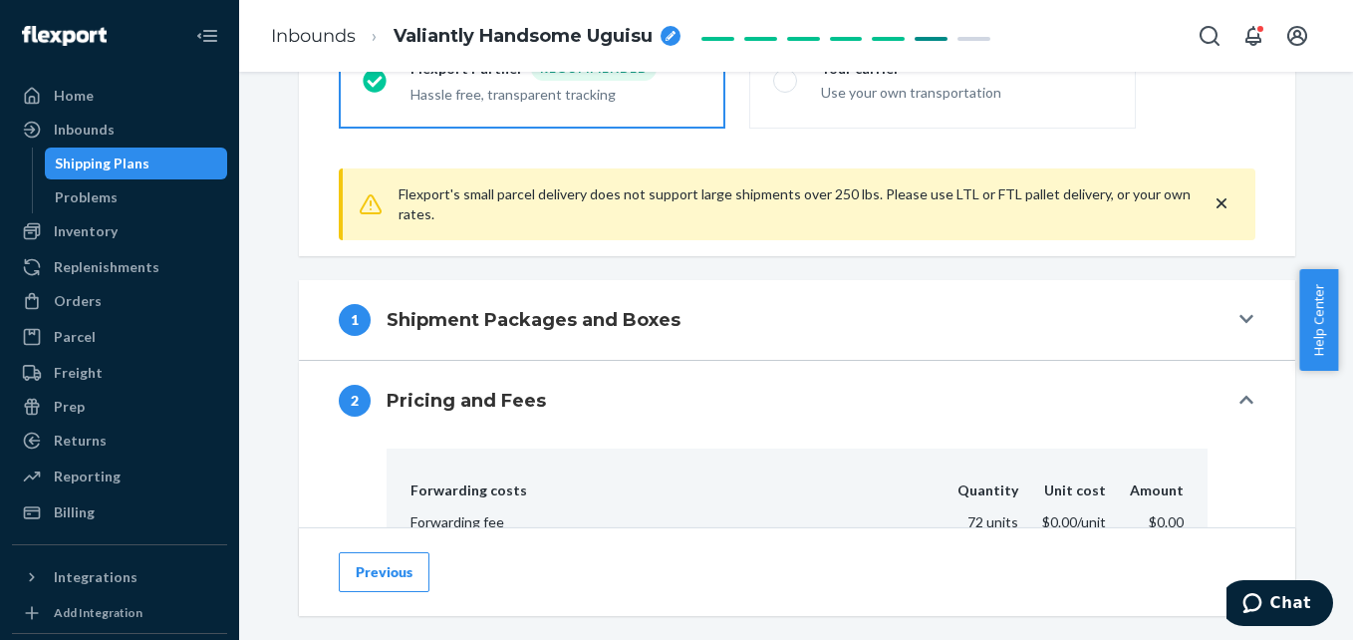
click at [1219, 206] on icon "close" at bounding box center [1222, 203] width 20 height 20
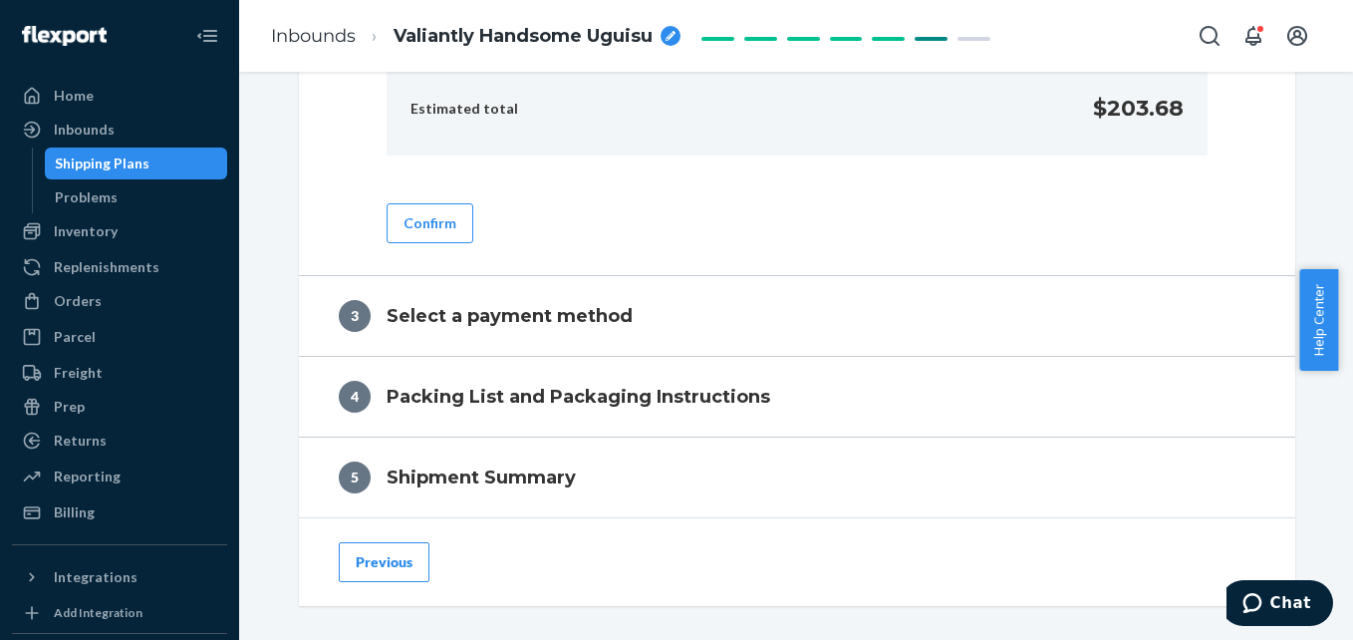
scroll to position [1311, 0]
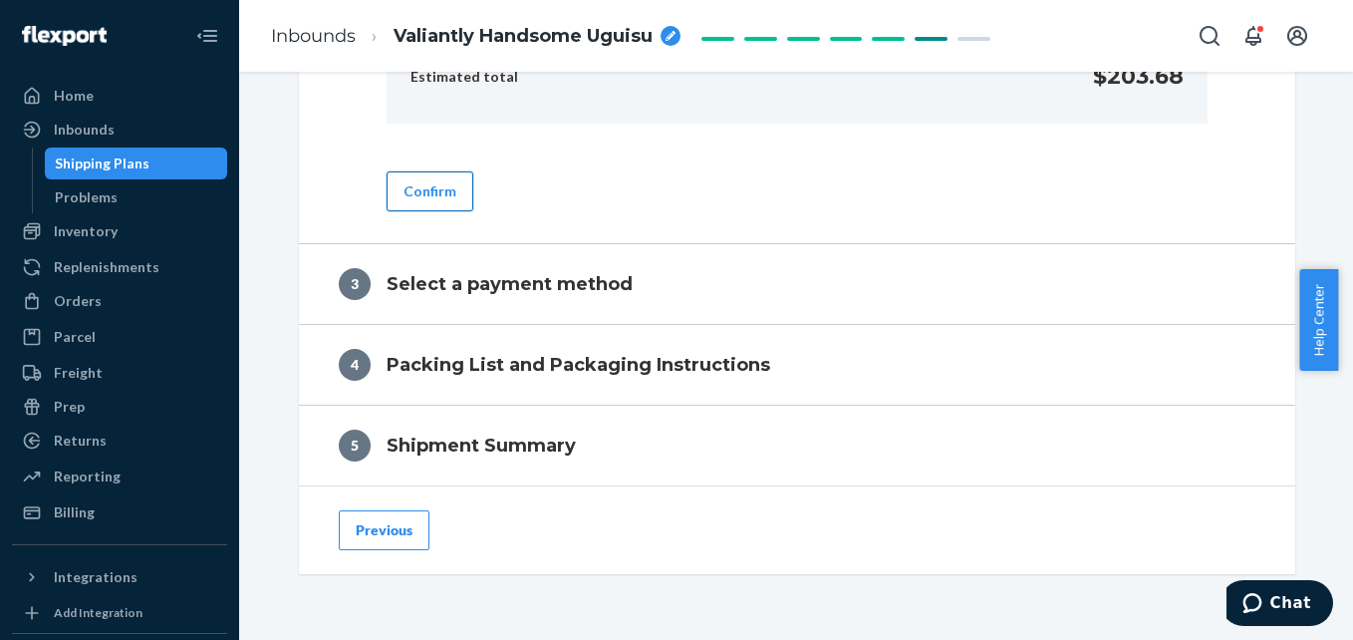
click at [432, 196] on button "Confirm" at bounding box center [430, 191] width 87 height 40
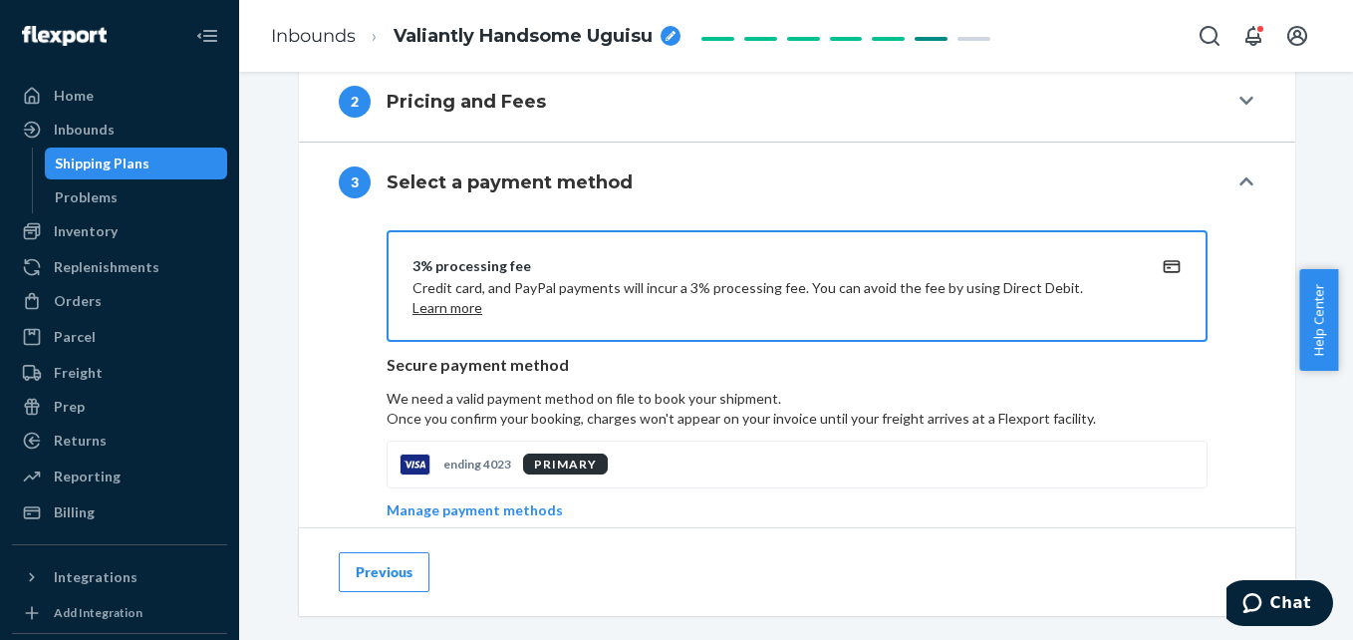
scroll to position [892, 0]
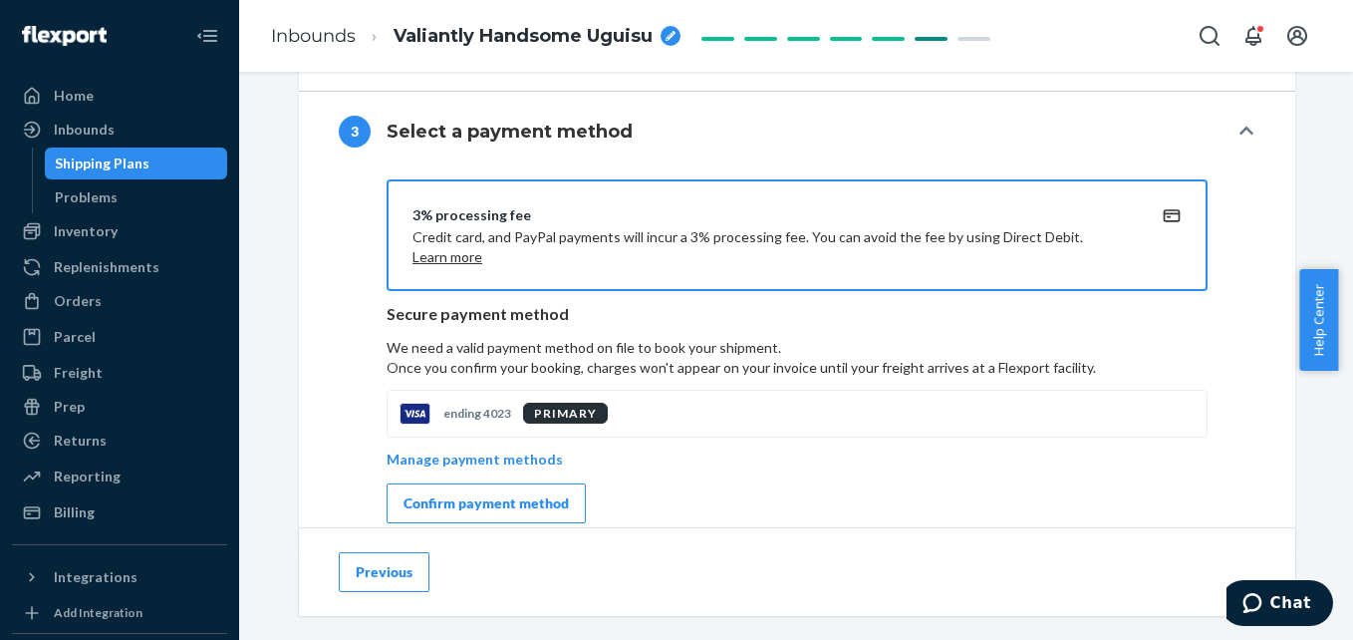
click at [493, 501] on div "Confirm payment method" at bounding box center [486, 503] width 165 height 20
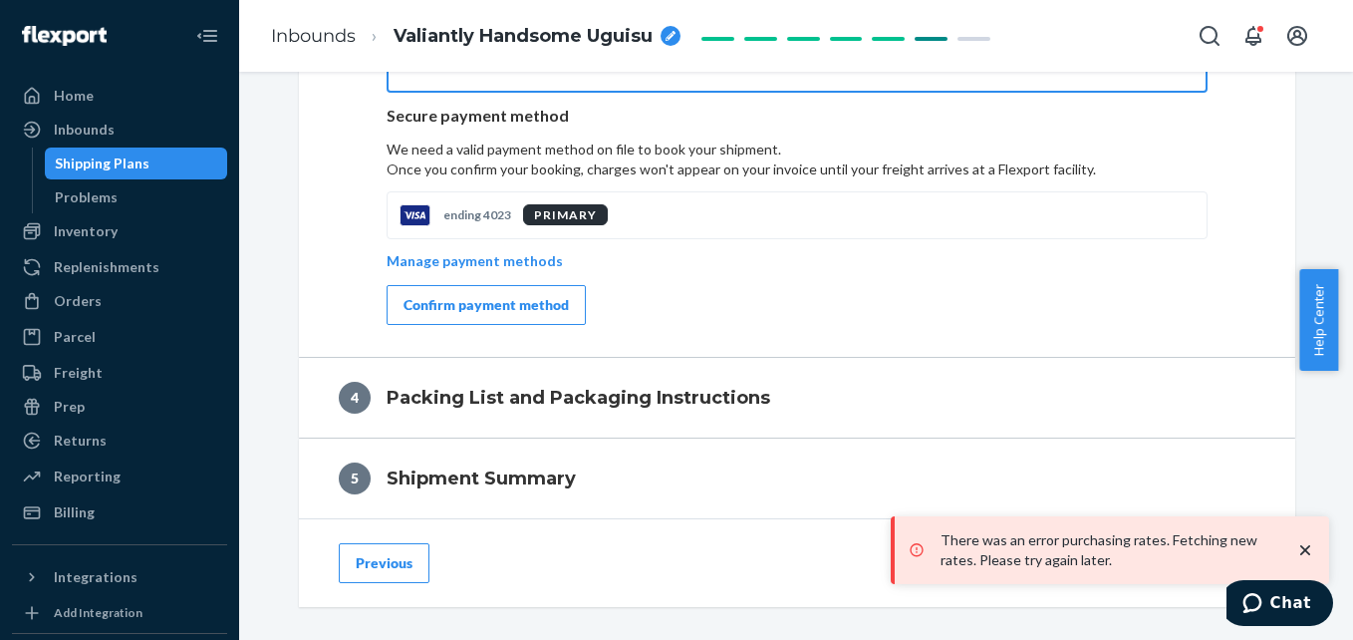
scroll to position [1091, 0]
click at [1306, 544] on icon "close toast" at bounding box center [1305, 550] width 20 height 20
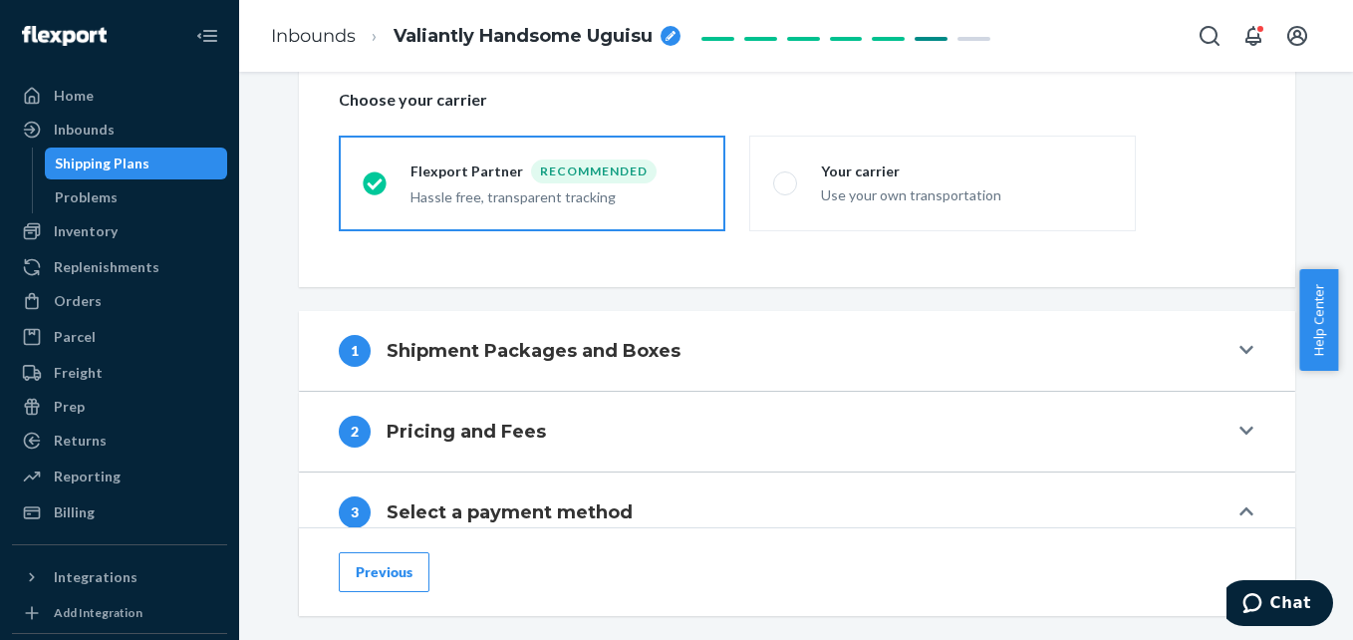
scroll to position [593, 0]
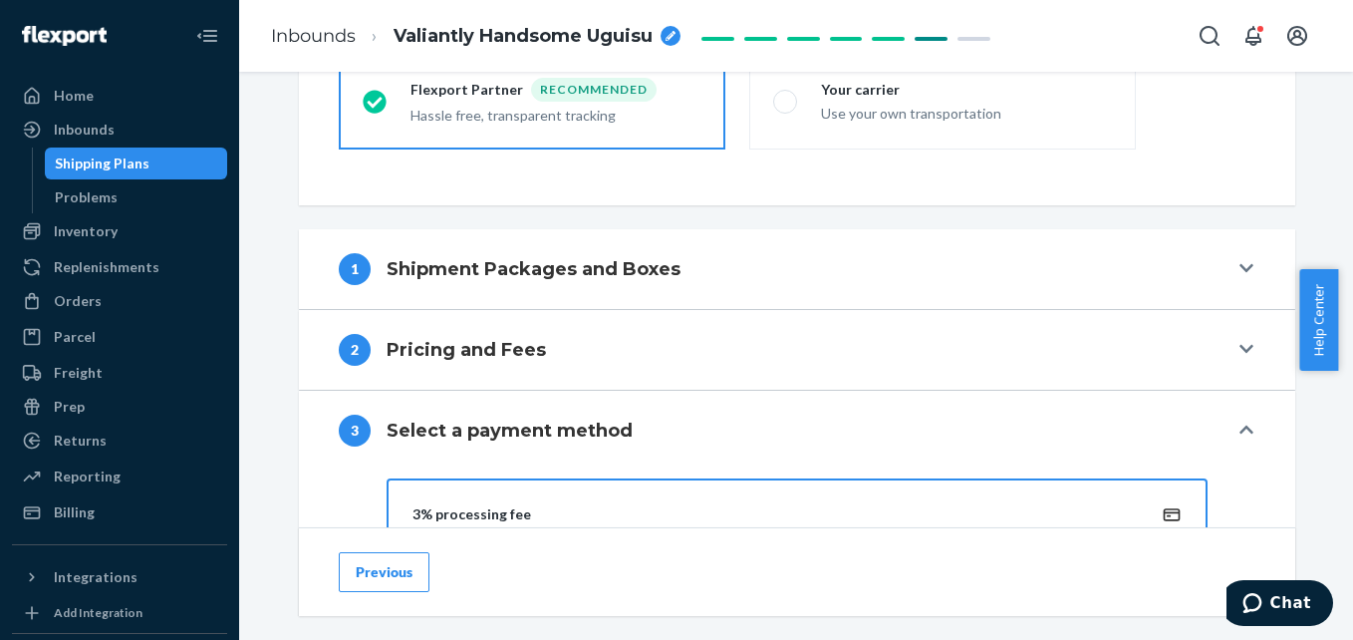
click at [706, 282] on div "1 Shipment Packages and Boxes" at bounding box center [783, 269] width 889 height 32
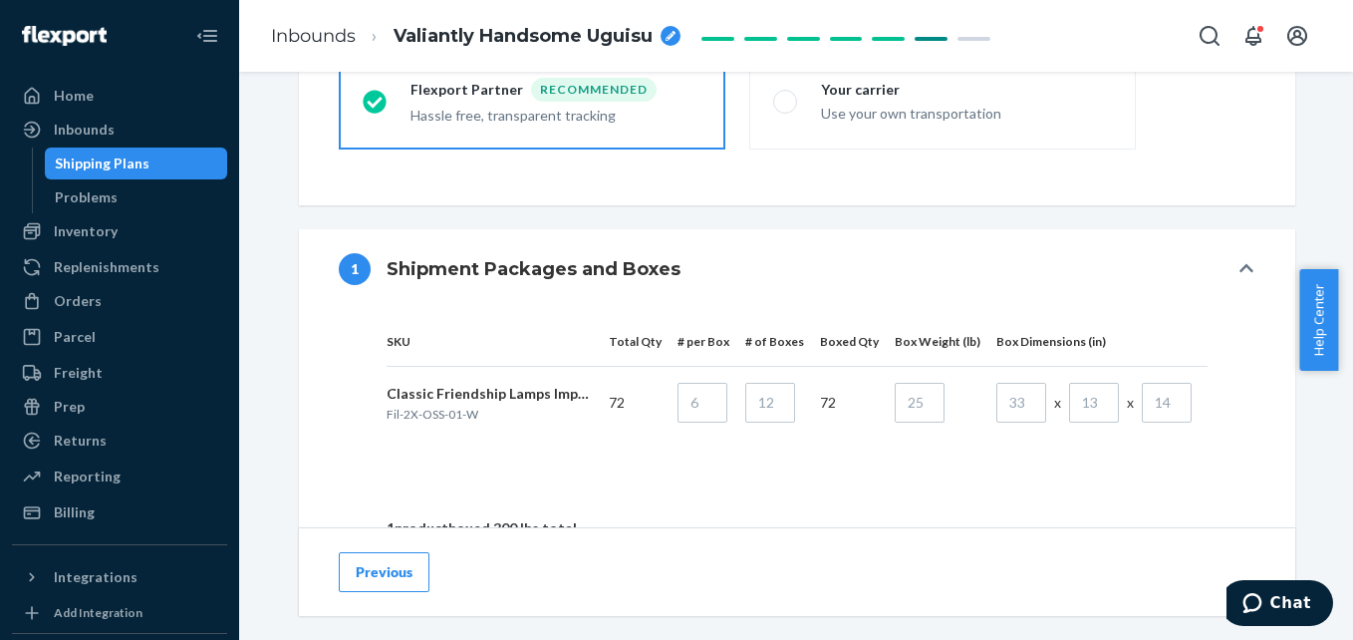
click at [706, 282] on div "1 Shipment Packages and Boxes" at bounding box center [783, 269] width 889 height 32
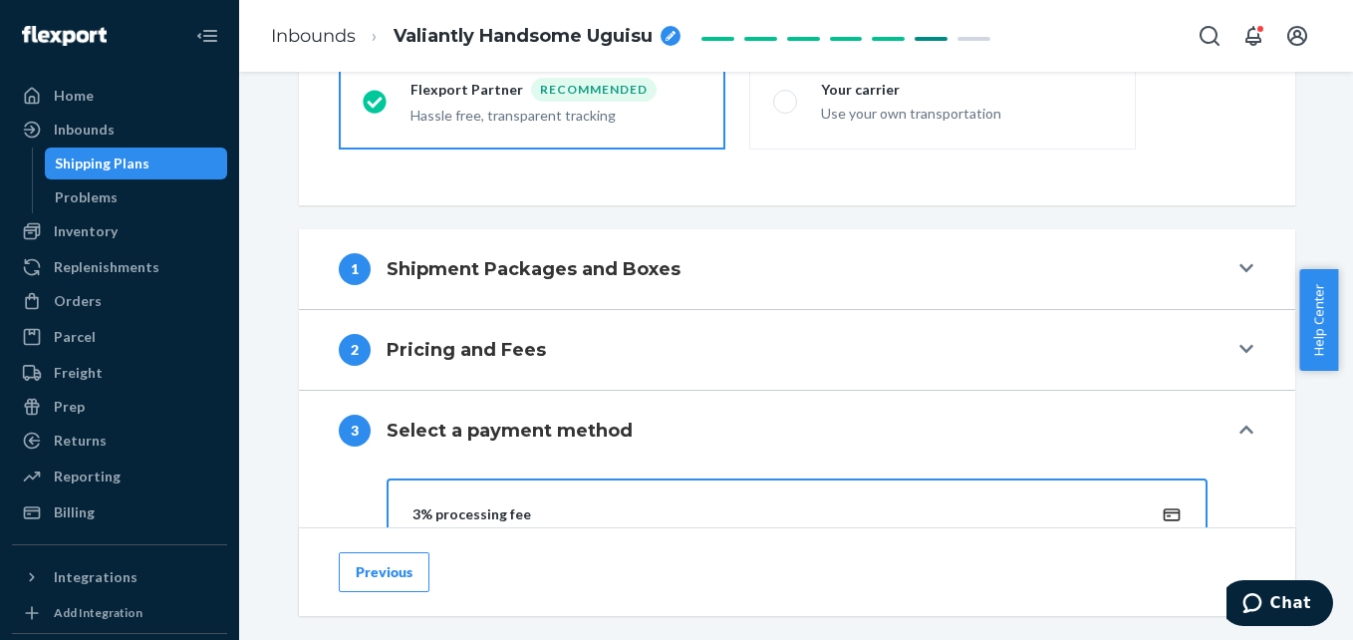
click at [697, 344] on div "2 Pricing and Fees" at bounding box center [783, 350] width 889 height 32
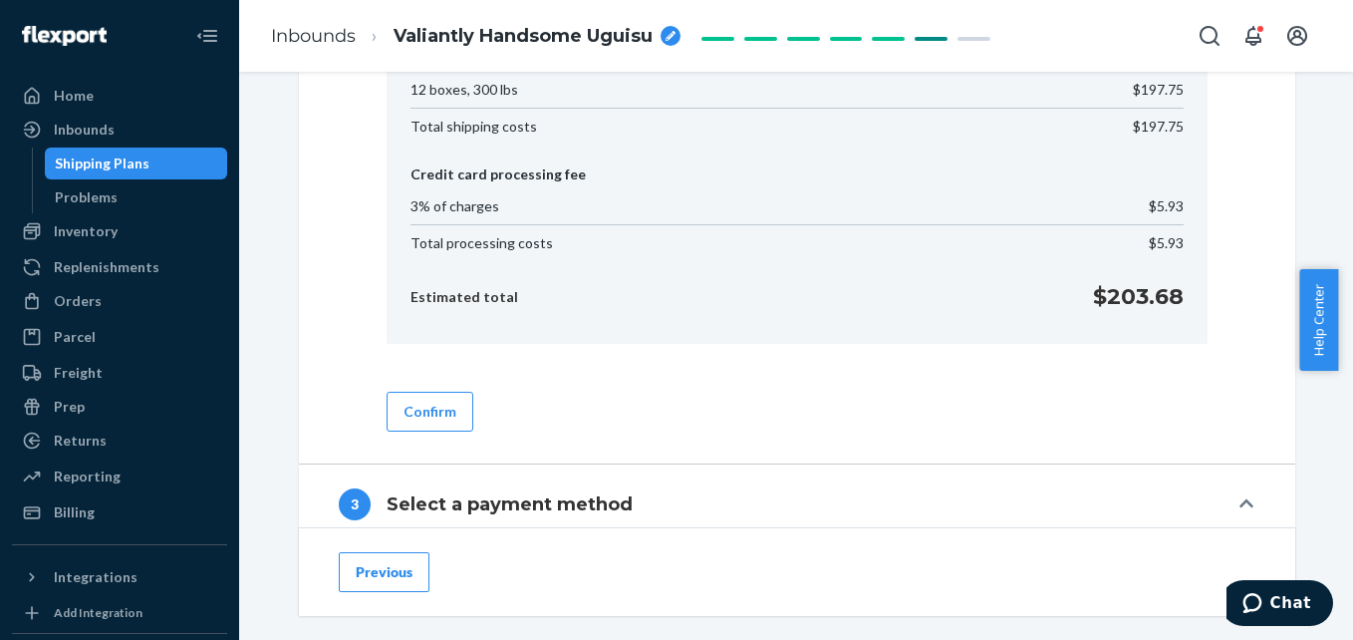
scroll to position [1191, 0]
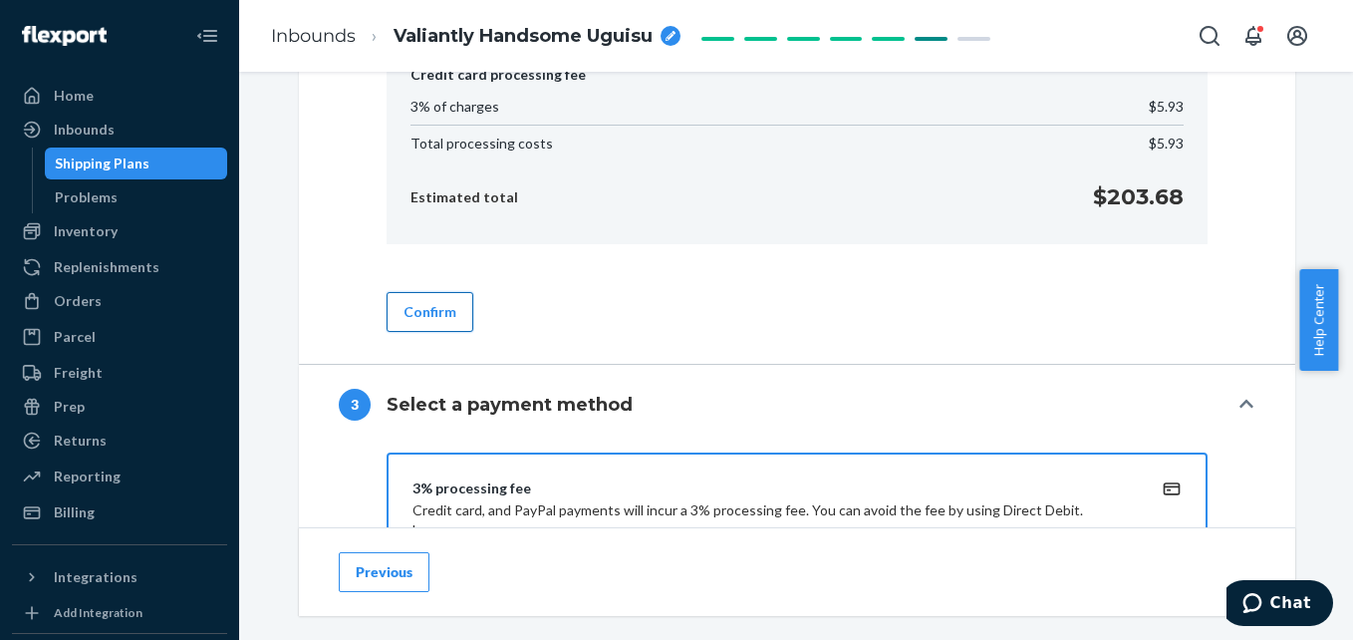
click at [424, 312] on button "Confirm" at bounding box center [430, 312] width 87 height 40
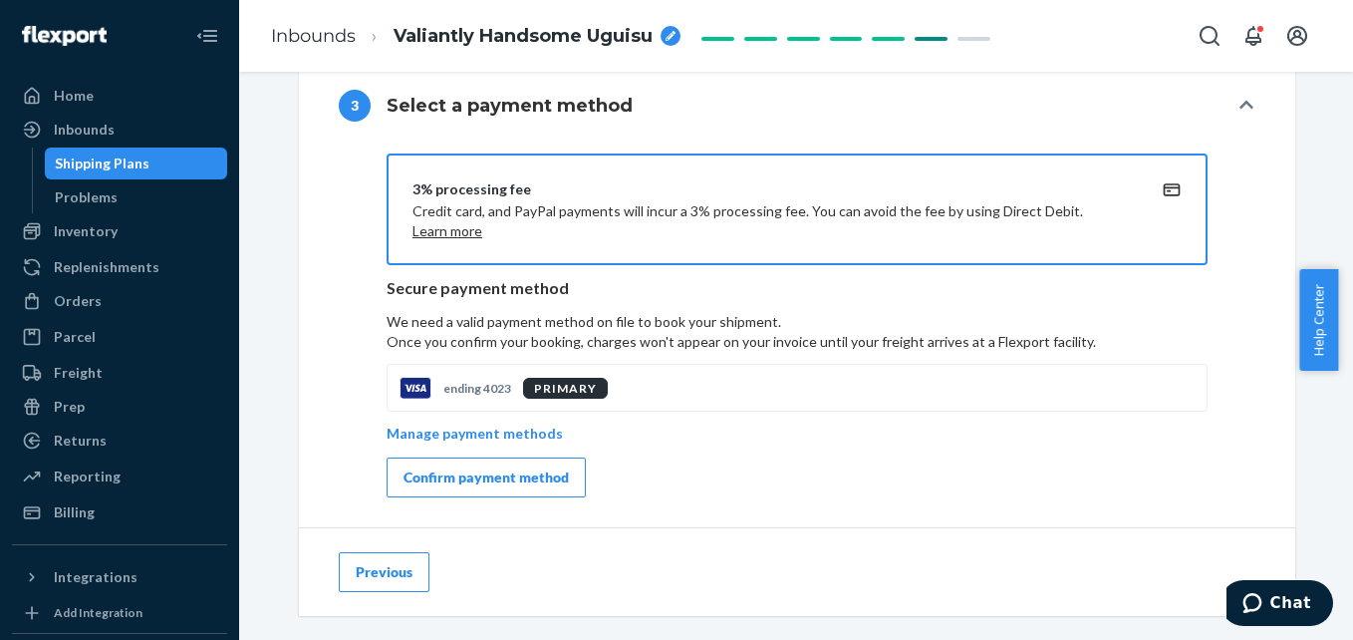
click at [497, 479] on div "Confirm payment method" at bounding box center [486, 477] width 165 height 20
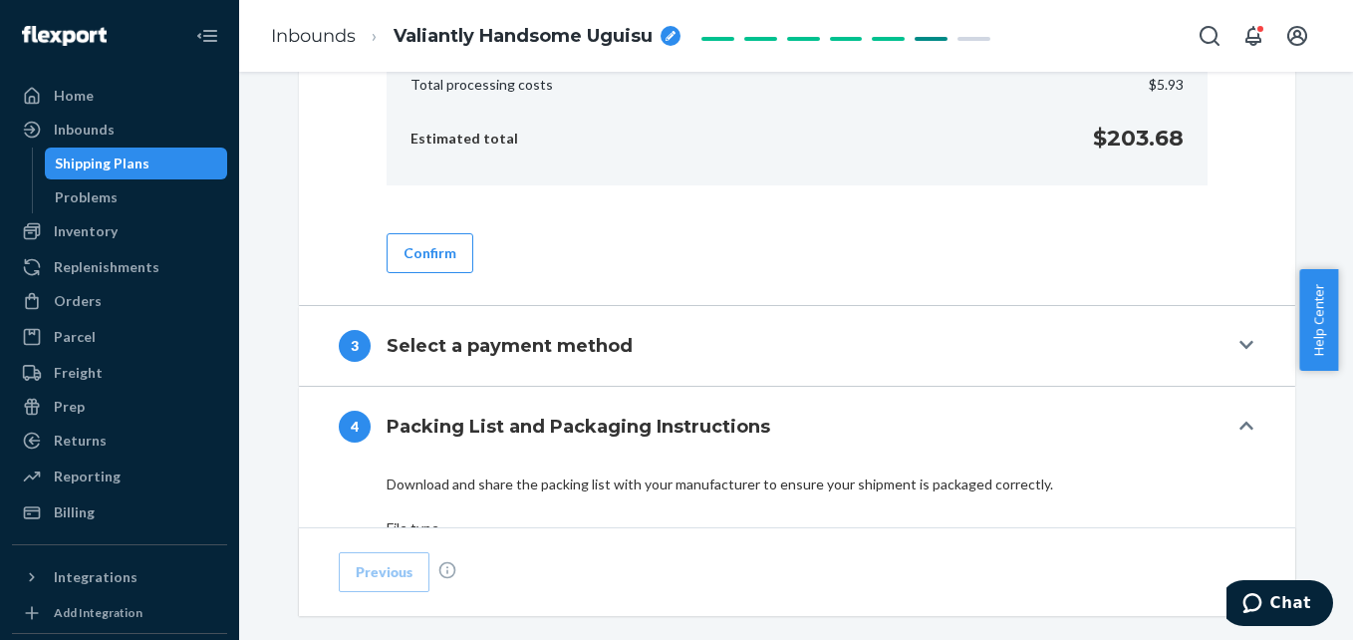
scroll to position [1175, 0]
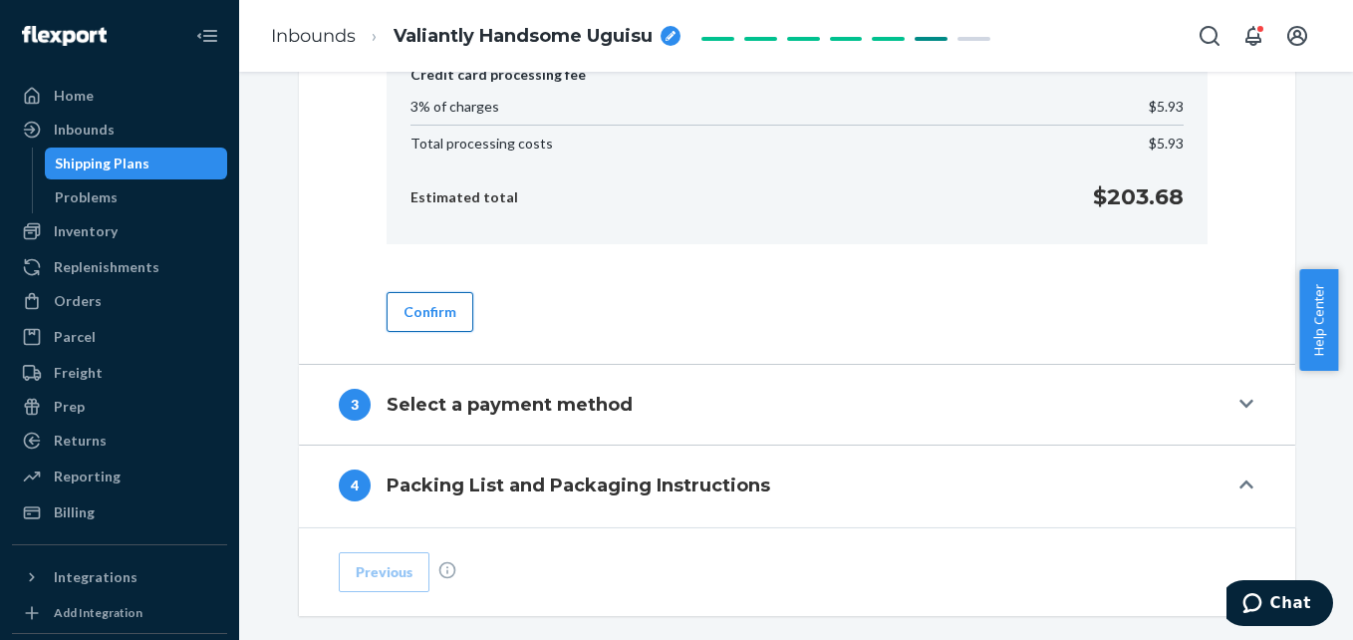
click at [418, 312] on button "Confirm" at bounding box center [430, 312] width 87 height 40
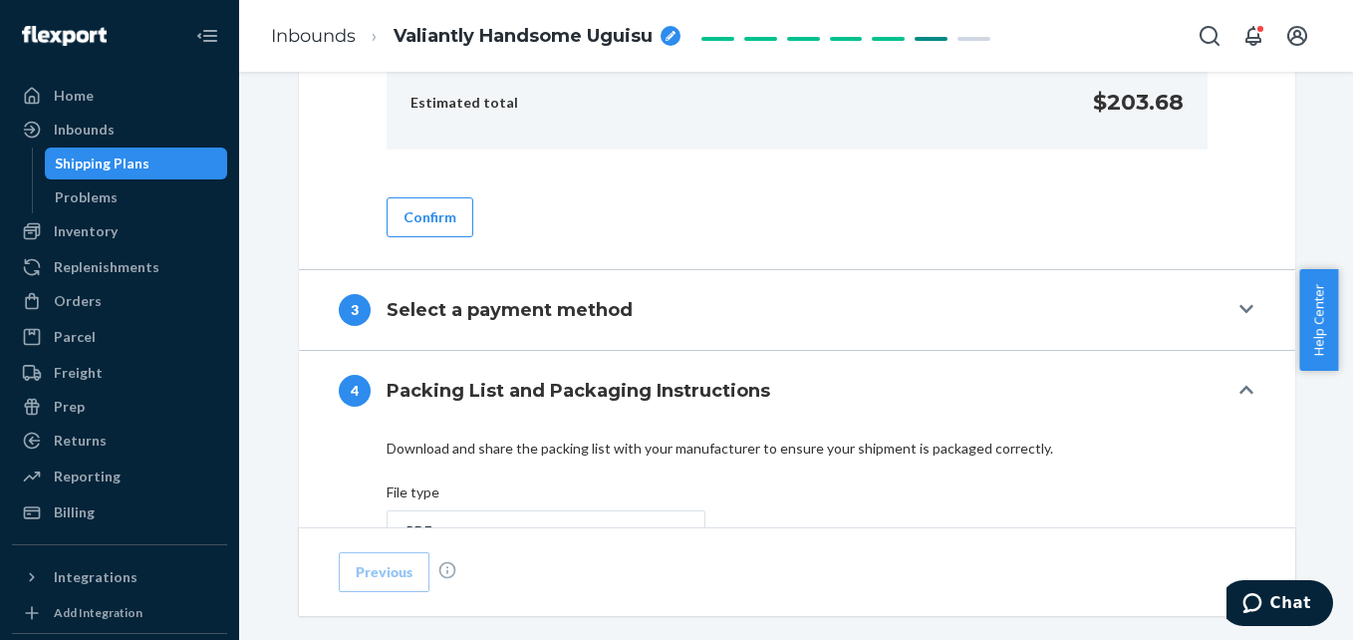
scroll to position [1474, 0]
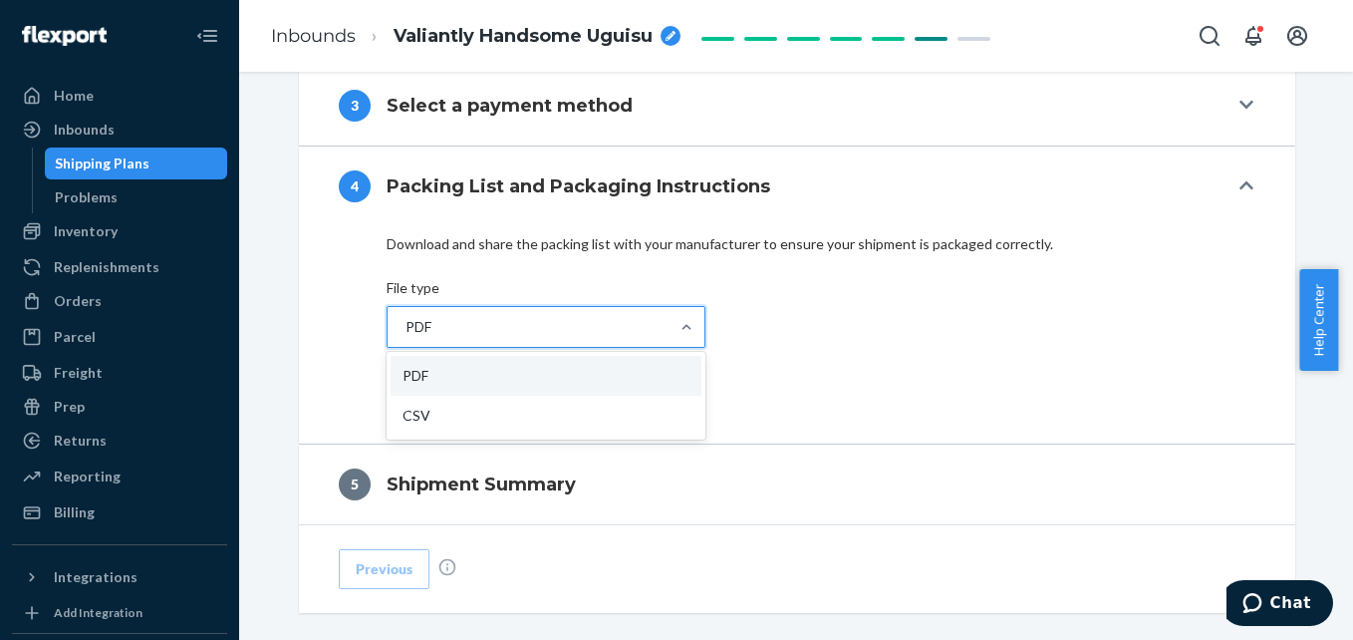
click at [450, 320] on div "PDF" at bounding box center [528, 327] width 281 height 40
click at [406, 320] on input "option PDF focused, 1 of 2. 2 results available. Use Up and Down to choose opti…" at bounding box center [405, 327] width 2 height 20
click at [460, 321] on div "PDF" at bounding box center [528, 327] width 281 height 40
click at [406, 321] on input "option PDF focused, 1 of 2. 2 results available. Use Up and Down to choose opti…" at bounding box center [405, 327] width 2 height 20
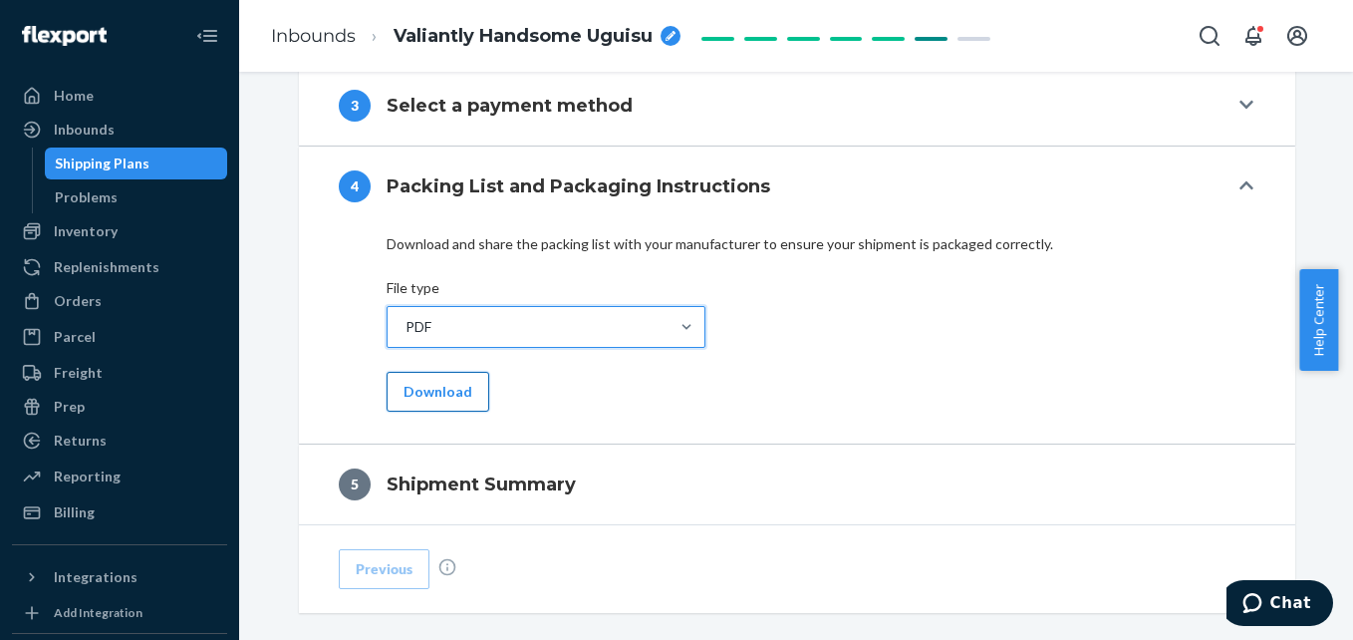
click at [458, 387] on button "Download" at bounding box center [438, 392] width 103 height 40
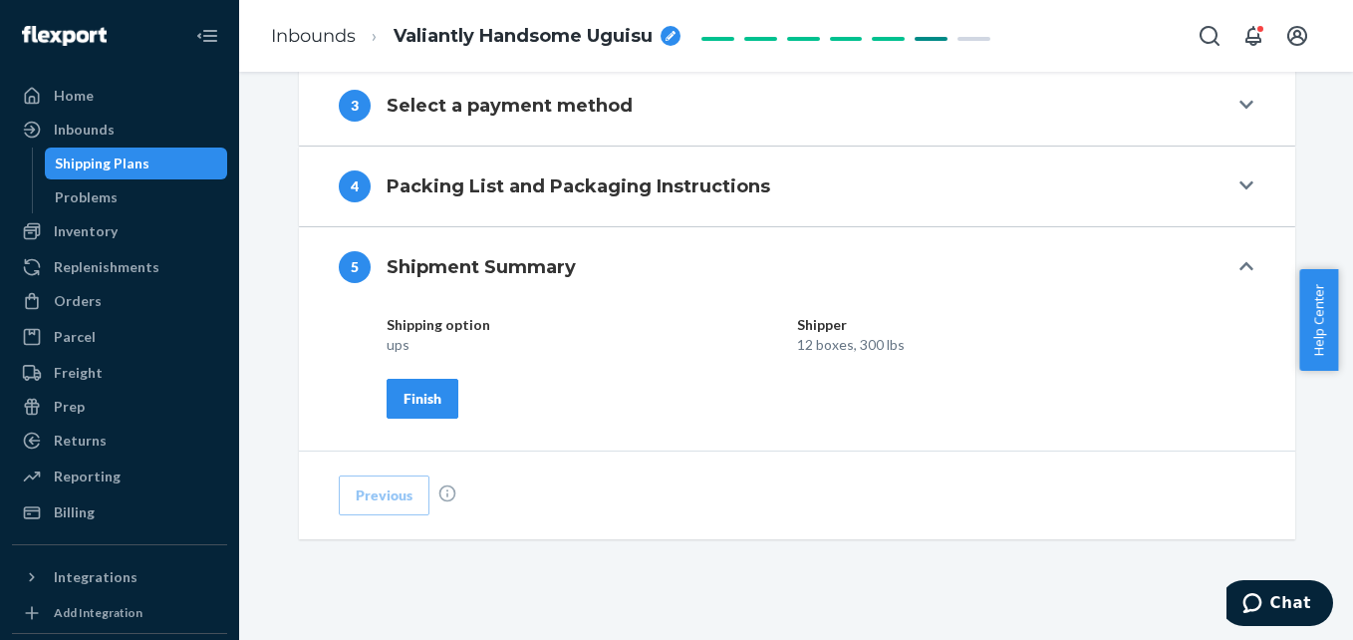
scroll to position [1507, 0]
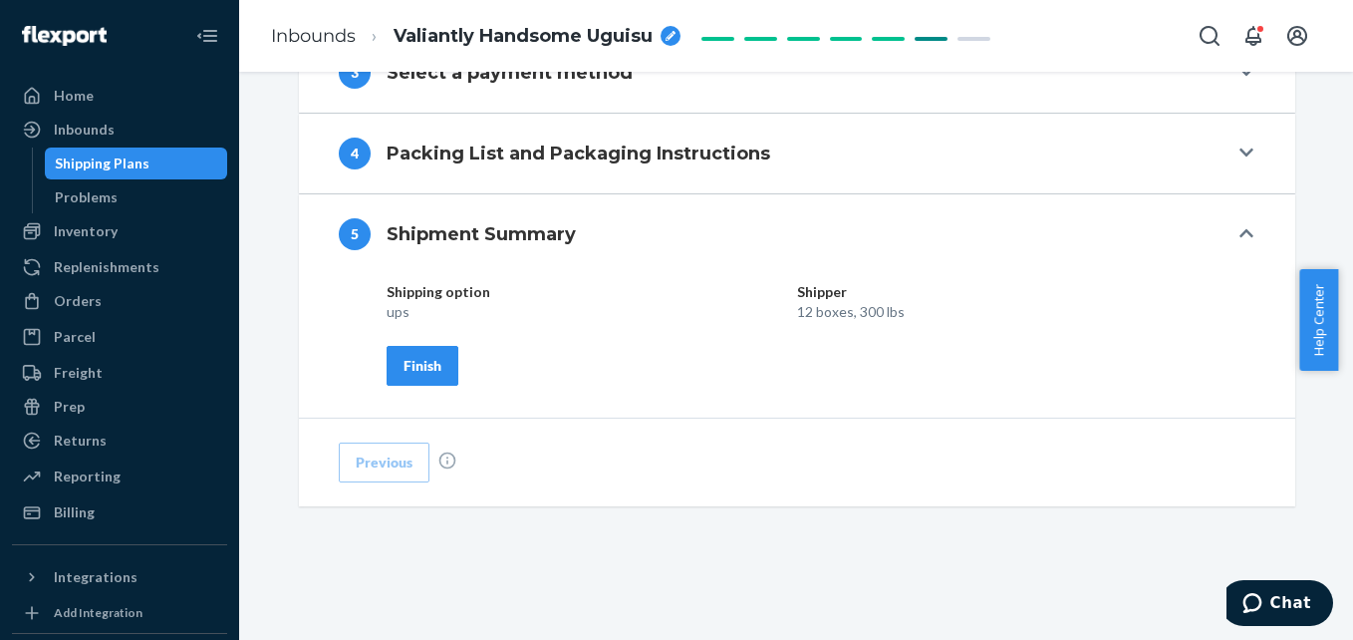
click at [410, 362] on div "Finish" at bounding box center [423, 366] width 38 height 20
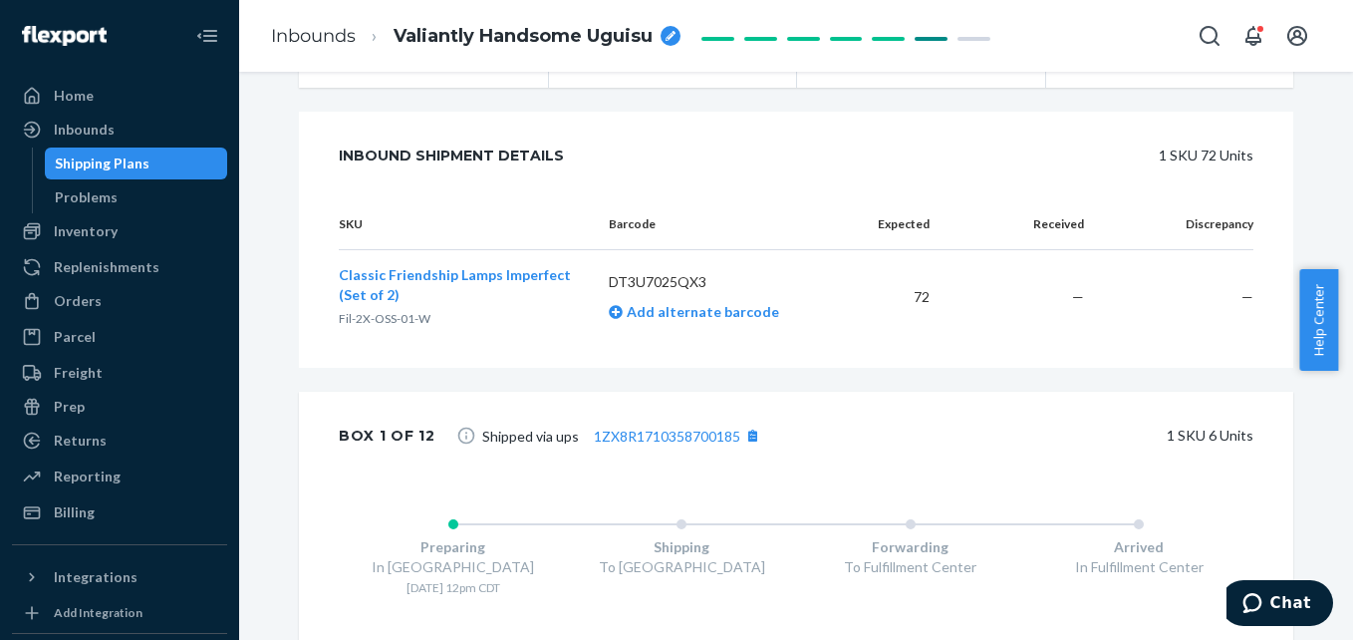
scroll to position [0, 0]
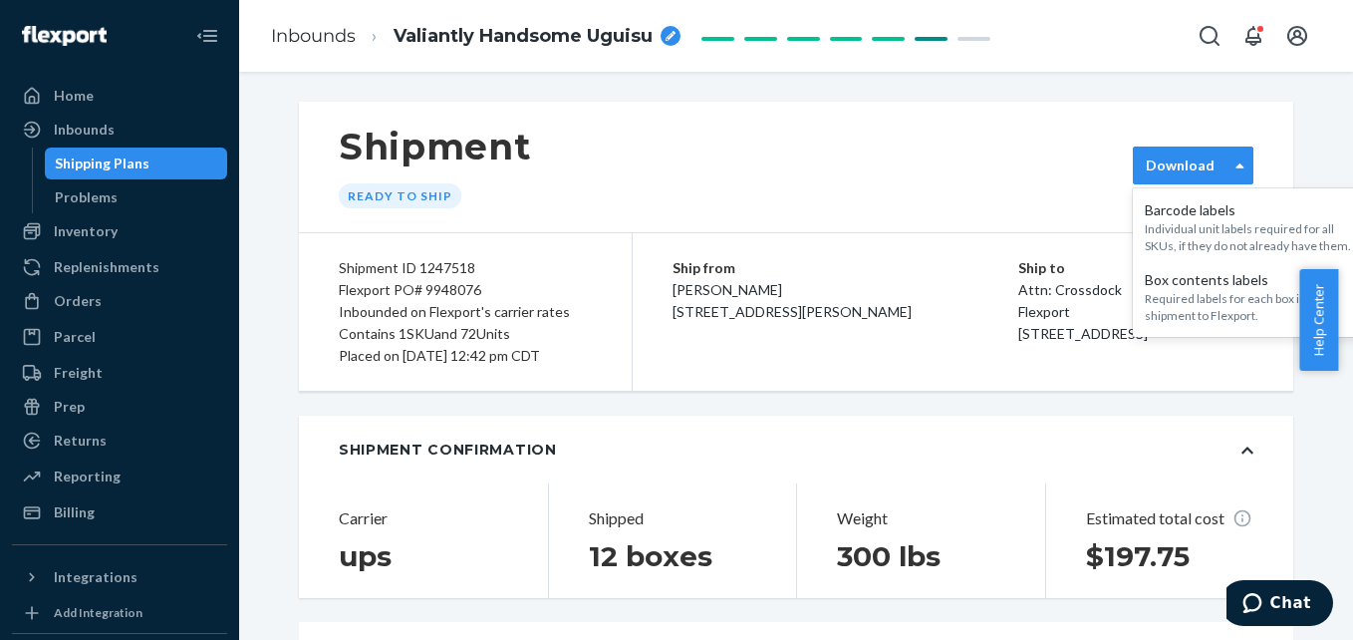
click at [1203, 167] on label "Download" at bounding box center [1180, 165] width 69 height 20
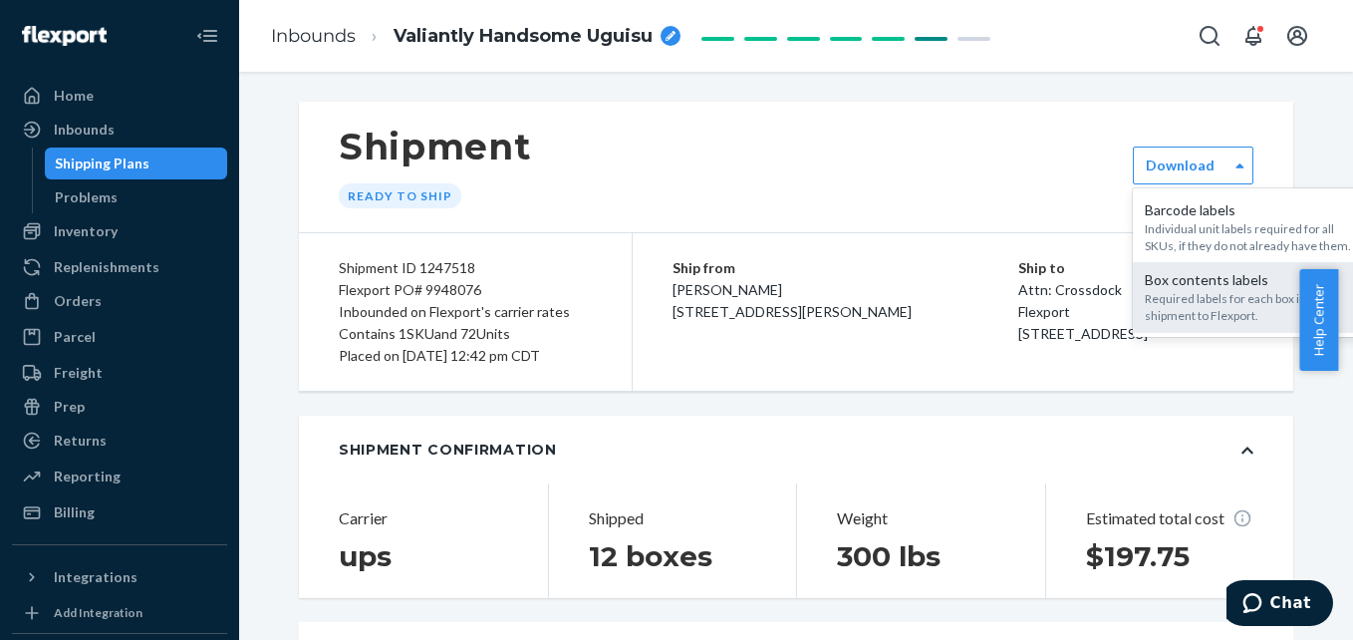
click at [1182, 293] on div "Required labels for each box in your shipment to Flexport." at bounding box center [1252, 307] width 215 height 34
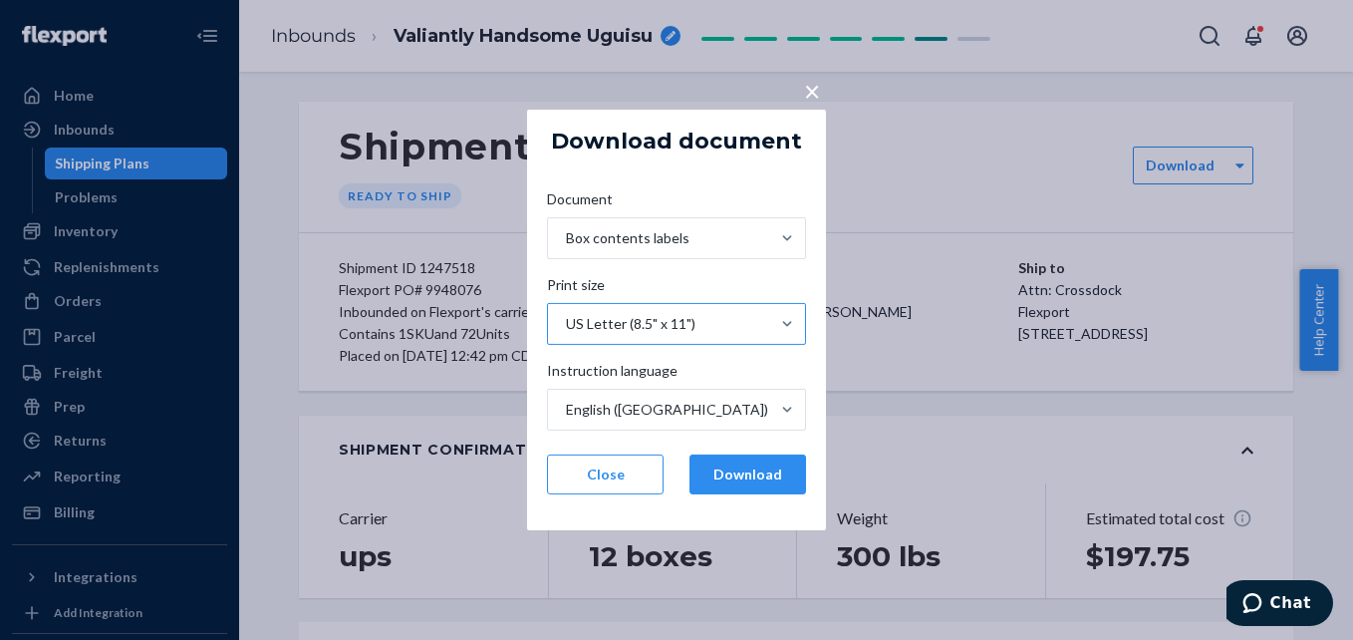
click at [667, 327] on div "US Letter (8.5" x 11")" at bounding box center [631, 324] width 130 height 20
click at [566, 327] on input "Print size US Letter (8.5" x 11")" at bounding box center [565, 324] width 2 height 20
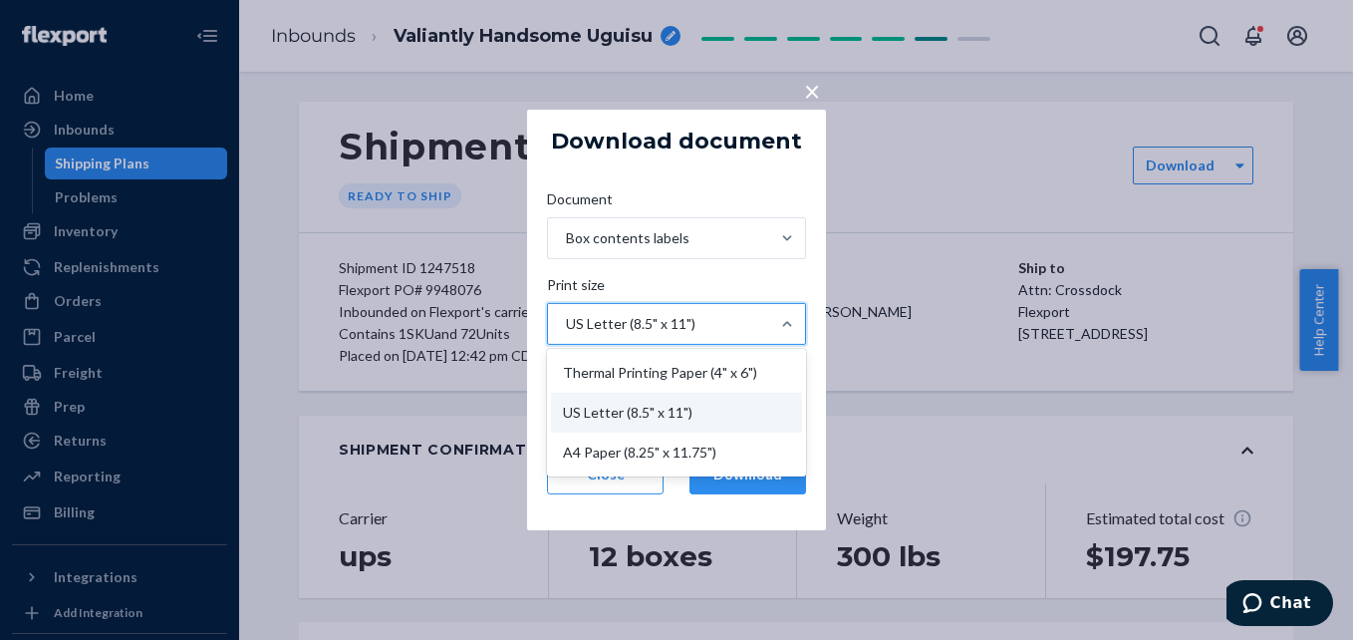
click at [667, 327] on div "US Letter (8.5" x 11")" at bounding box center [631, 324] width 130 height 20
click at [566, 327] on input "Print size option US Letter (8.5" x 11") focused, 2 of 3. 3 results available. …" at bounding box center [565, 324] width 2 height 20
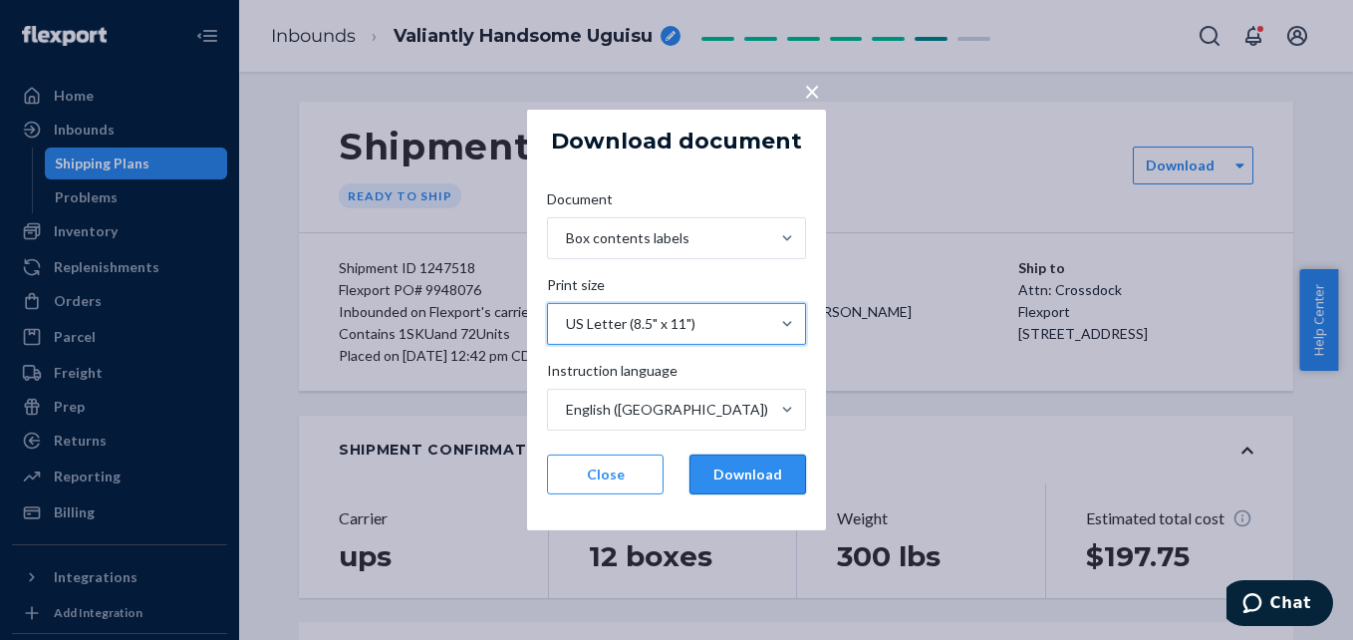
click at [778, 472] on button "Download" at bounding box center [748, 474] width 117 height 40
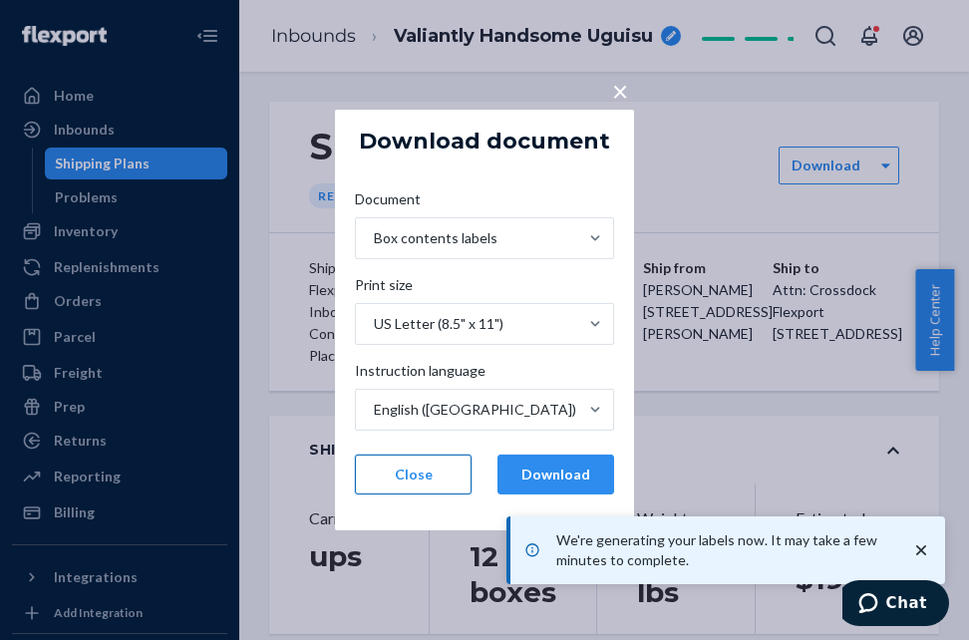
click at [447, 474] on button "Close" at bounding box center [413, 474] width 117 height 40
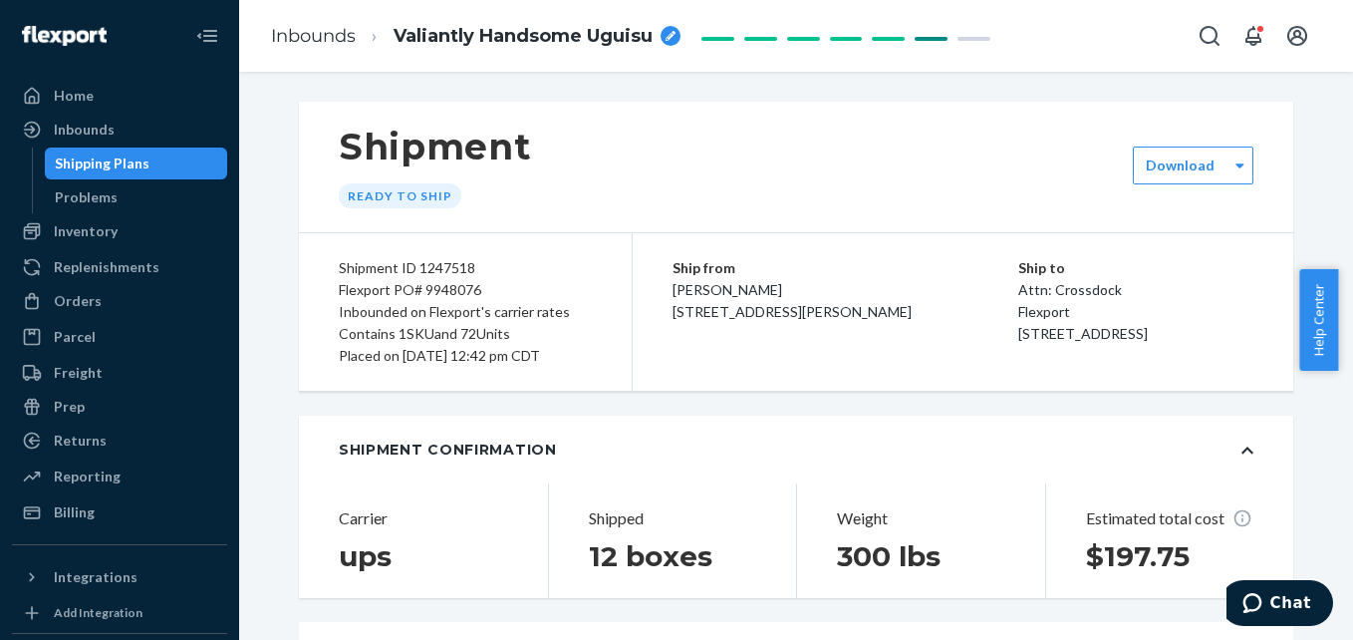
click at [614, 26] on span "Valiantly Handsome Uguisu" at bounding box center [523, 37] width 259 height 26
click at [545, 36] on input "Valiantly Handsome Uguisu" at bounding box center [493, 36] width 199 height 32
click at [604, 117] on div "Shipment Ready to ship" at bounding box center [796, 167] width 994 height 131
